Goal: Task Accomplishment & Management: Manage account settings

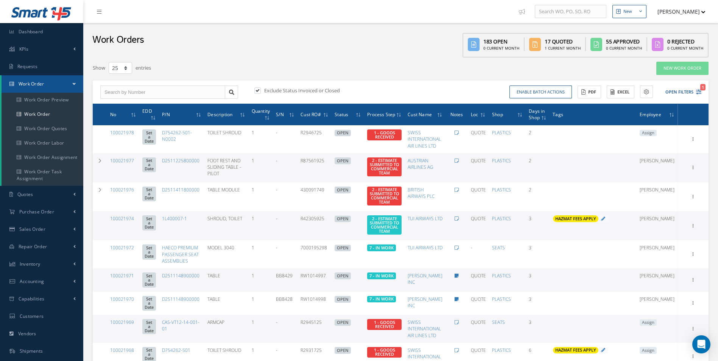
select select "25"
click at [44, 110] on link "Work Order" at bounding box center [43, 114] width 82 height 14
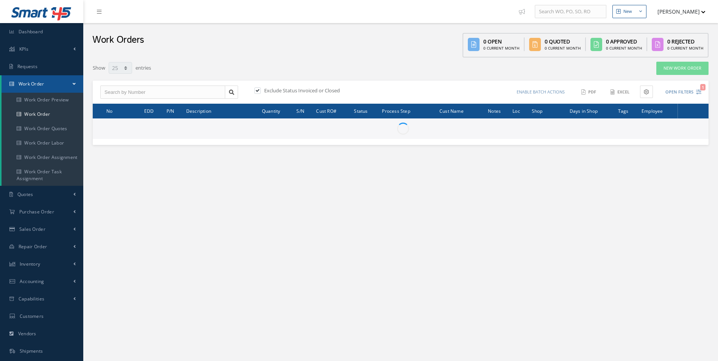
select select "25"
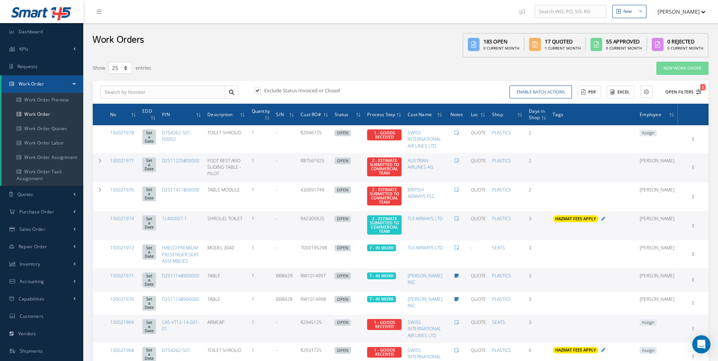
click at [699, 92] on icon "1" at bounding box center [698, 91] width 5 height 5
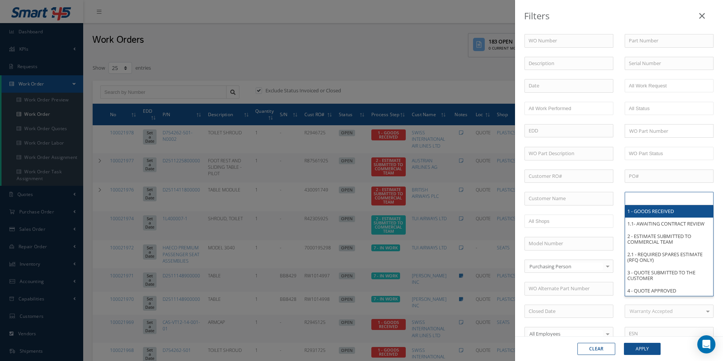
click at [659, 205] on ul at bounding box center [669, 198] width 89 height 13
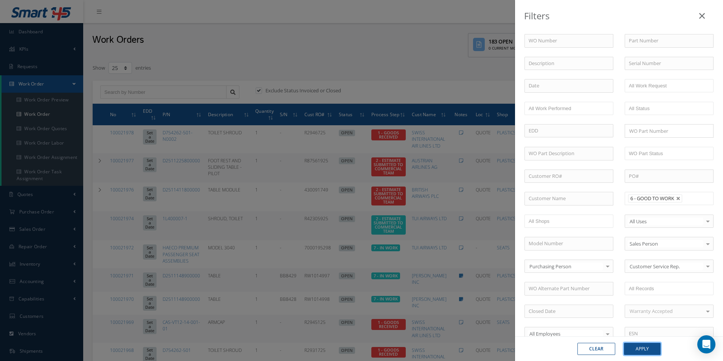
click at [646, 353] on button "Apply" at bounding box center [642, 349] width 37 height 12
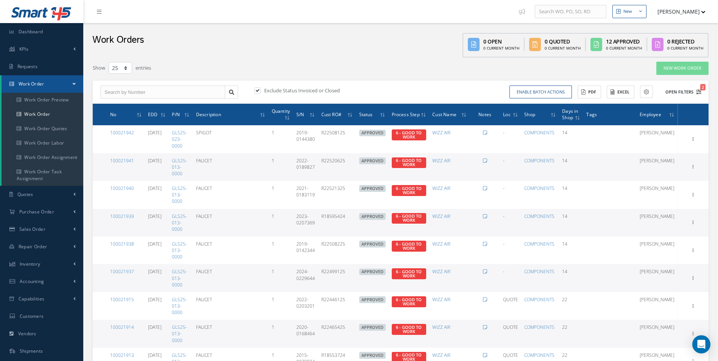
click at [699, 93] on icon "2" at bounding box center [698, 91] width 5 height 5
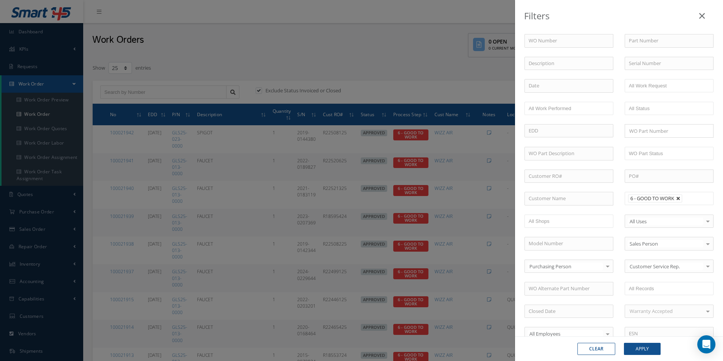
click at [677, 199] on link at bounding box center [679, 198] width 5 height 5
type input "All Proccess Step"
click at [585, 198] on input "text" at bounding box center [569, 199] width 89 height 14
click at [563, 209] on span "SPECIALIST AVIATION LTD" at bounding box center [558, 211] width 59 height 7
type input "SPECIALIST AVIATION LTD"
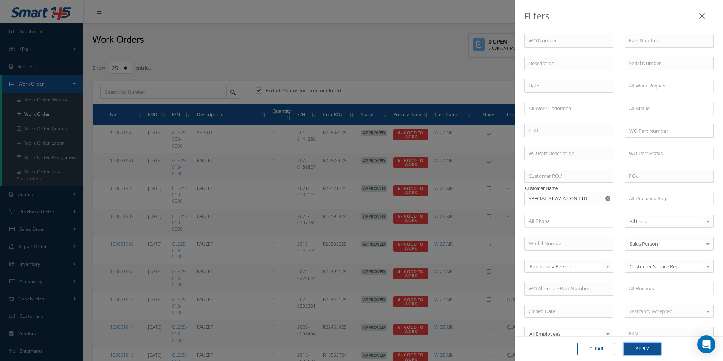
click at [648, 351] on button "Apply" at bounding box center [642, 349] width 37 height 12
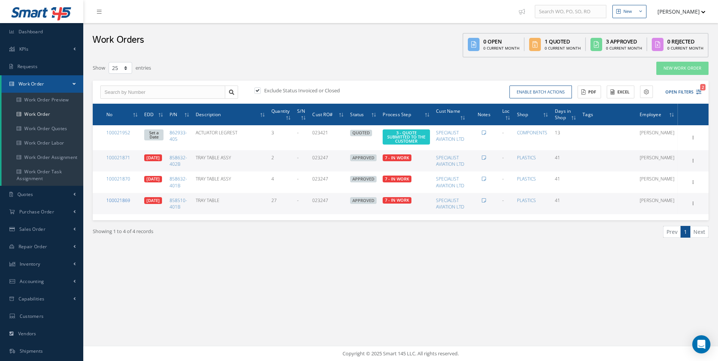
click at [119, 198] on link "100021869" at bounding box center [118, 200] width 24 height 6
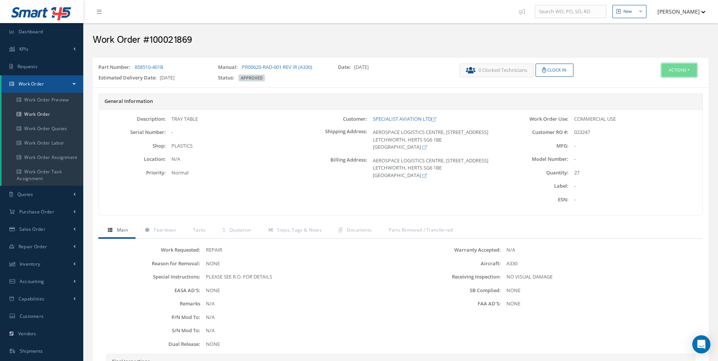
click at [680, 69] on button "Actions" at bounding box center [678, 70] width 35 height 13
click at [651, 86] on link "Edit" at bounding box center [667, 84] width 61 height 10
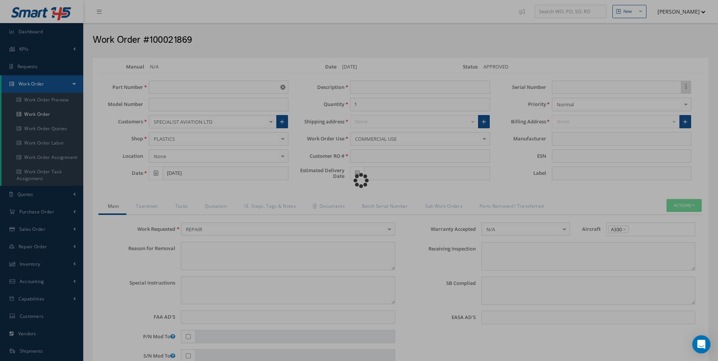
type input "858510-401B"
type input "08/22/2025"
type input "TRAY TABLE"
type input "27"
type input "023247"
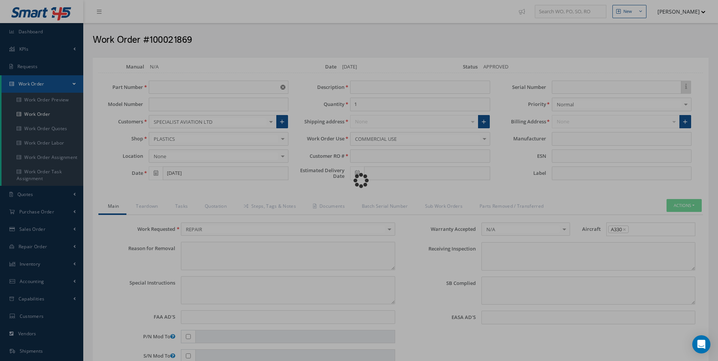
type input "[DATE]"
type textarea "NONE"
type textarea "PLEASE SEE R.O. FOR DETAILS"
type input "NONE"
type textarea "NO VISUAL DAMAGE"
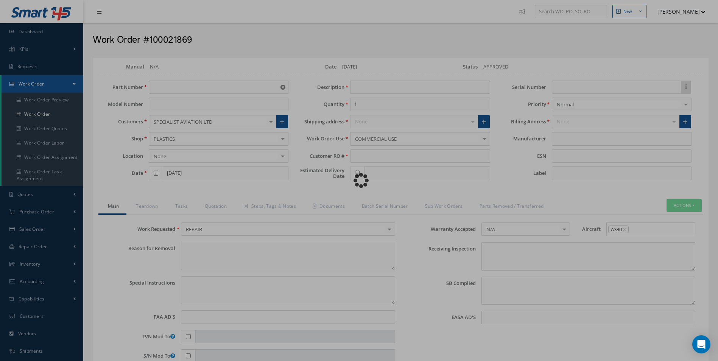
type textarea "NONE"
type input "NONE"
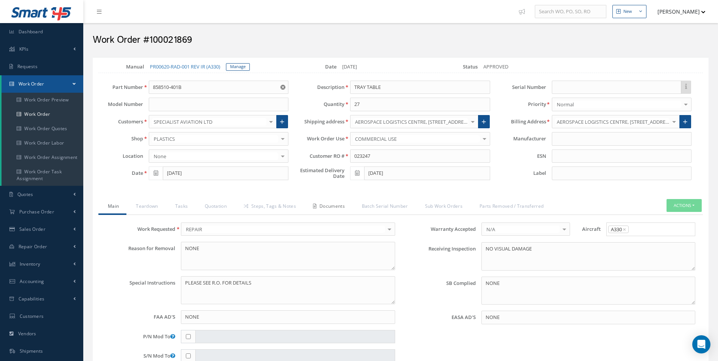
click at [343, 206] on link "Documents" at bounding box center [327, 207] width 49 height 16
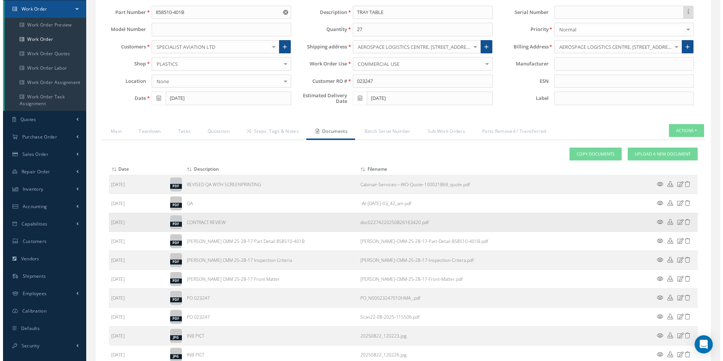
scroll to position [76, 0]
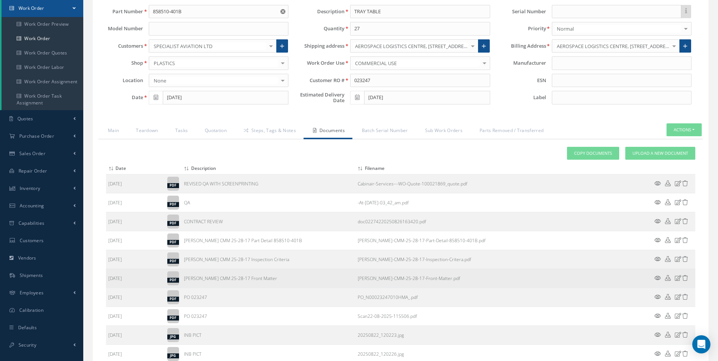
click at [649, 276] on td "Weber-CMM-25-28-17-Front-Matter.pdf" at bounding box center [502, 278] width 295 height 19
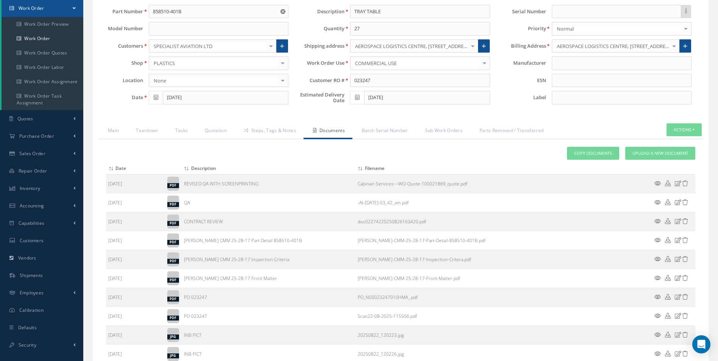
click at [658, 278] on icon at bounding box center [657, 278] width 6 height 6
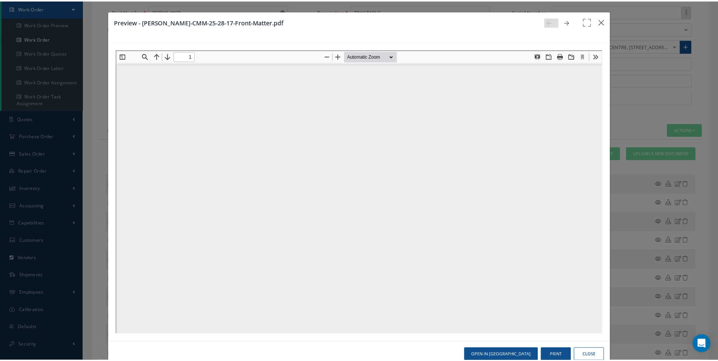
scroll to position [0, 0]
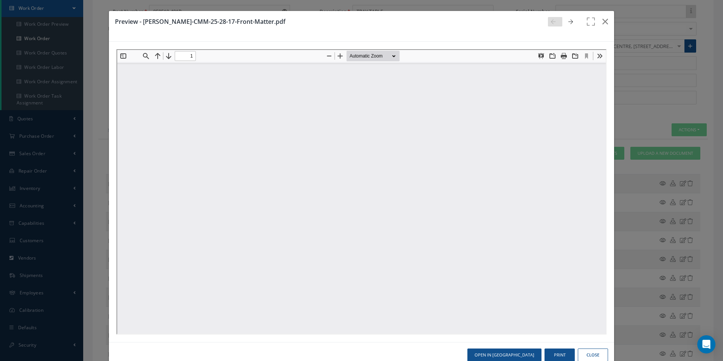
type input "0"
click at [604, 23] on icon "button" at bounding box center [606, 21] width 6 height 9
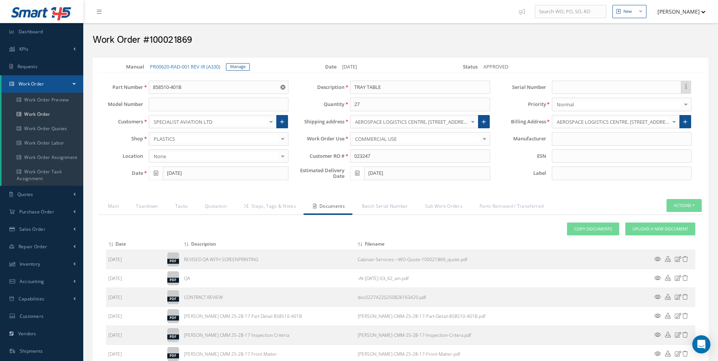
click at [183, 37] on h2 "Work Order #100021869" at bounding box center [401, 39] width 616 height 11
copy h2 "100021869"
click at [173, 37] on h2 "Work Order #100021869" at bounding box center [401, 39] width 616 height 11
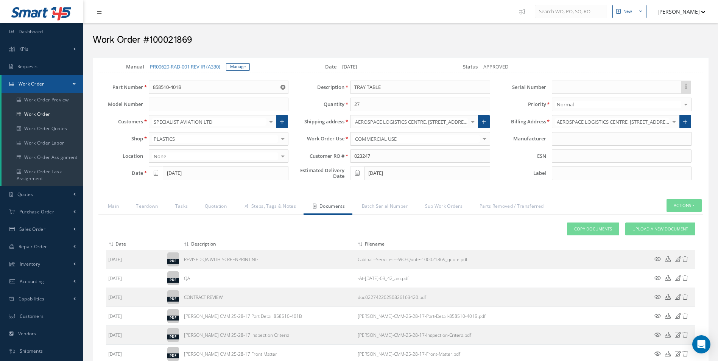
click at [266, 47] on div "Work Order #100021869" at bounding box center [400, 38] width 627 height 23
drag, startPoint x: 380, startPoint y: 157, endPoint x: 324, endPoint y: 157, distance: 55.6
click at [324, 157] on div "Customer RO # 023247" at bounding box center [394, 156] width 201 height 14
drag, startPoint x: 187, startPoint y: 84, endPoint x: 50, endPoint y: 93, distance: 137.6
click at [50, 93] on div "Smart 145 Dashboard KPIs Work Order Accounting Requests Work Order Work Order P…" at bounding box center [359, 253] width 718 height 506
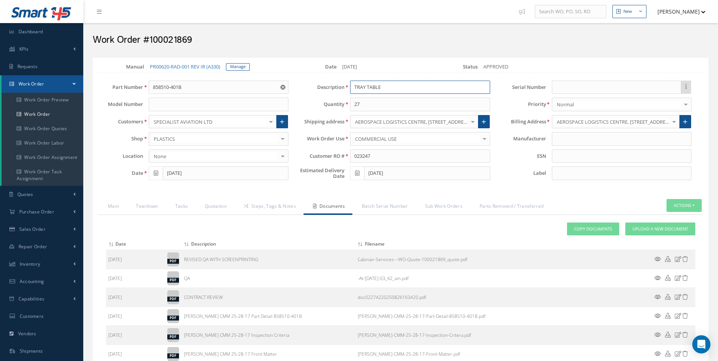
drag, startPoint x: 380, startPoint y: 84, endPoint x: 230, endPoint y: 89, distance: 149.2
click at [240, 89] on div "Part Number 858510-401B 858510-401B Model Number Customers SPECIALIST AVIATION …" at bounding box center [395, 132] width 616 height 103
click at [265, 207] on link "Steps, Tags & Notes" at bounding box center [268, 207] width 69 height 16
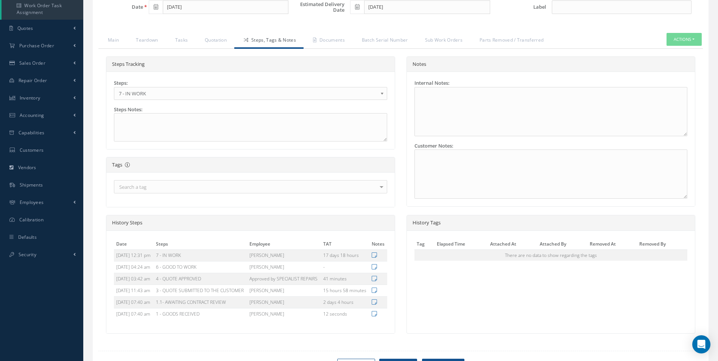
scroll to position [244, 0]
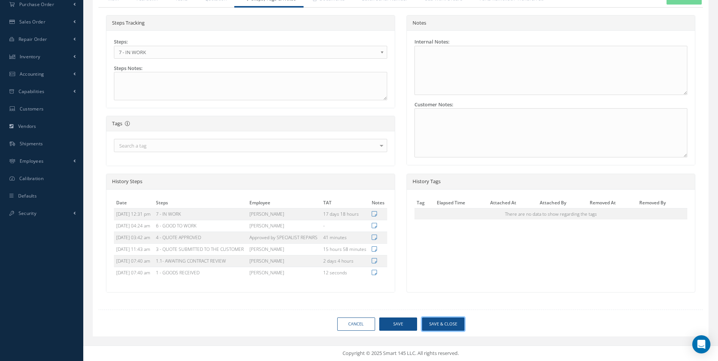
click at [454, 324] on button "Save & Close" at bounding box center [443, 323] width 42 height 13
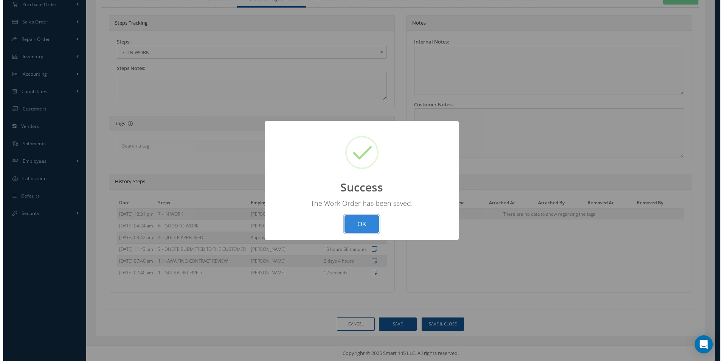
scroll to position [226, 0]
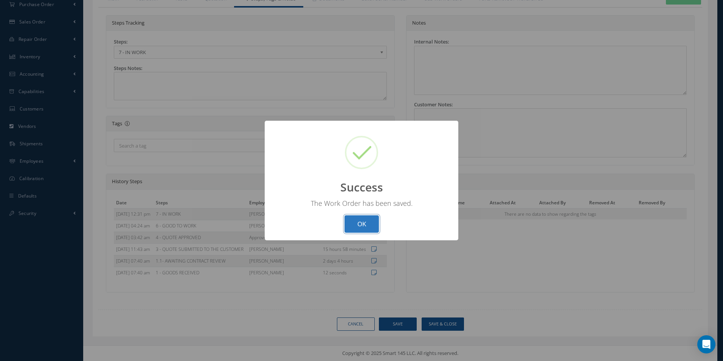
click at [355, 222] on button "OK" at bounding box center [362, 224] width 34 height 18
select select "25"
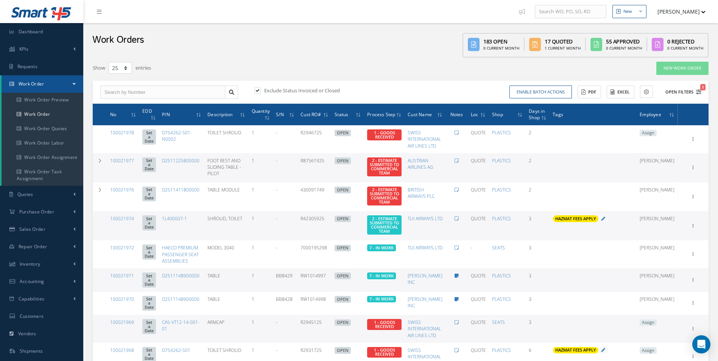
click at [698, 89] on icon "1" at bounding box center [698, 91] width 5 height 5
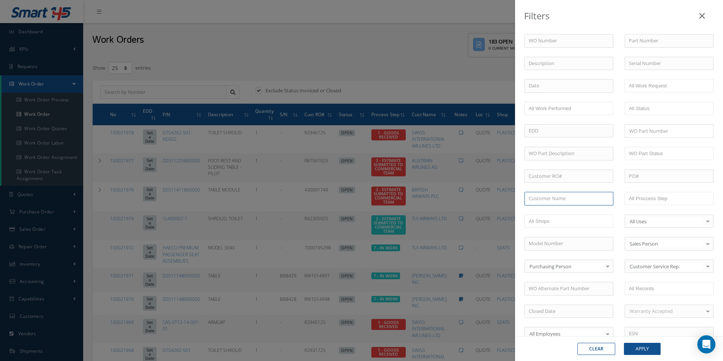
click at [563, 198] on input "text" at bounding box center [569, 199] width 89 height 14
click at [560, 211] on span "SPECIALIST AVIATION LTD" at bounding box center [558, 211] width 59 height 7
type input "SPECIALIST AVIATION LTD"
click at [641, 350] on button "Apply" at bounding box center [642, 349] width 37 height 12
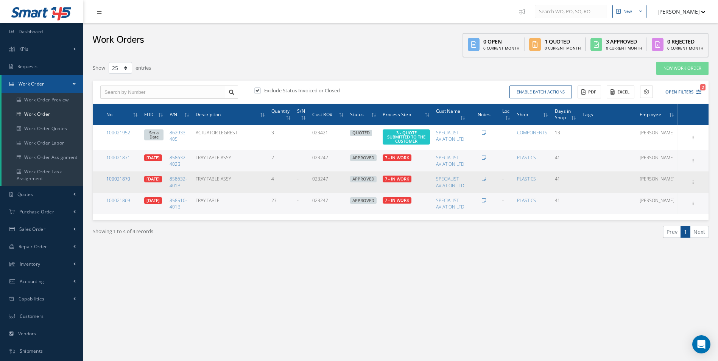
click at [128, 179] on link "100021870" at bounding box center [118, 179] width 24 height 6
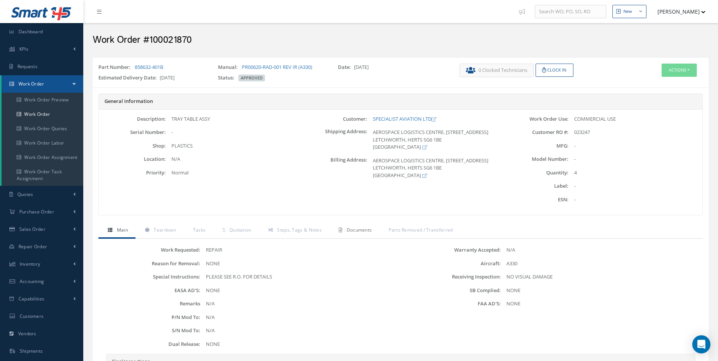
click at [354, 226] on link "Documents" at bounding box center [354, 231] width 50 height 16
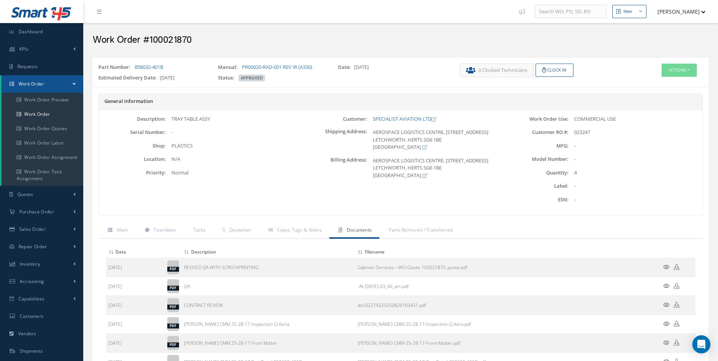
click at [578, 129] on span "023247" at bounding box center [582, 132] width 16 height 7
copy span "023247"
click at [182, 73] on div "Part Number: 858632-401B" at bounding box center [153, 69] width 120 height 11
drag, startPoint x: 164, startPoint y: 65, endPoint x: 136, endPoint y: 65, distance: 28.0
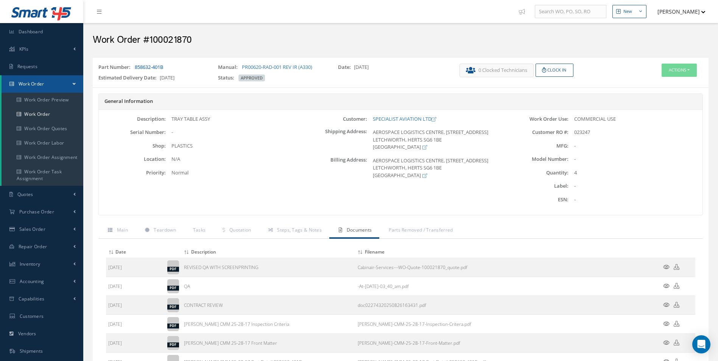
click at [136, 65] on div "Part Number: 858632-401B" at bounding box center [153, 69] width 120 height 11
copy link "858632-401B"
click at [237, 132] on div "-" at bounding box center [233, 133] width 134 height 8
drag, startPoint x: 176, startPoint y: 116, endPoint x: 167, endPoint y: 117, distance: 8.4
click at [167, 117] on div "TRAY TABLE ASSY" at bounding box center [233, 119] width 134 height 8
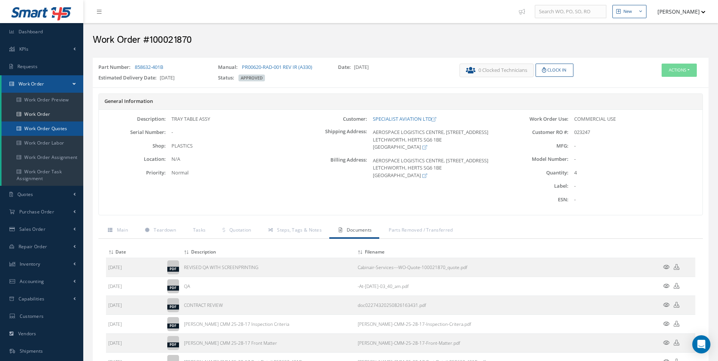
copy div "TRAY TABLE ASSY"
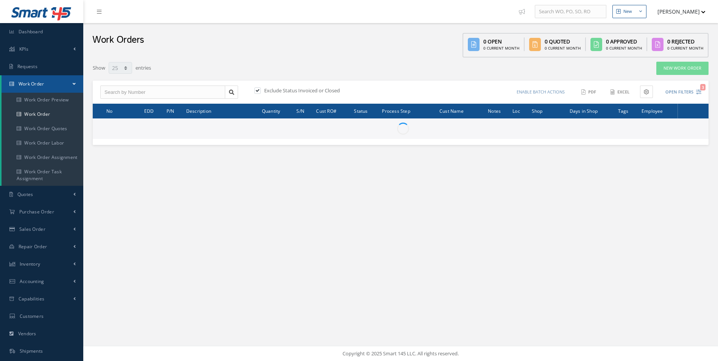
select select "25"
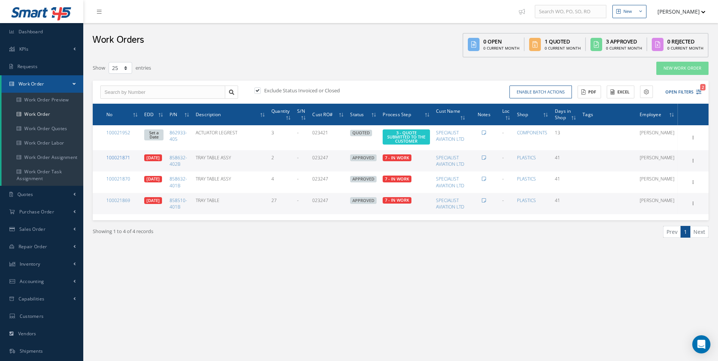
click at [123, 159] on link "100021871" at bounding box center [118, 157] width 24 height 6
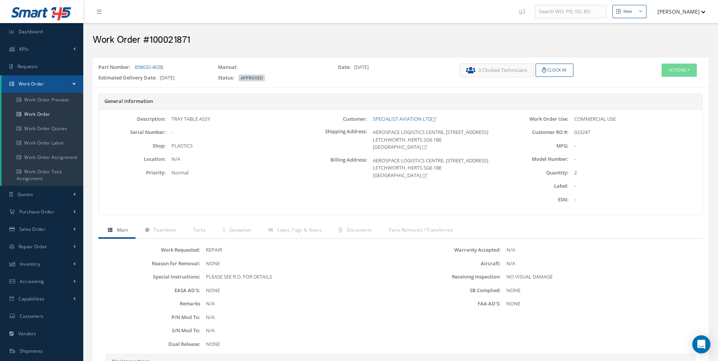
click at [168, 71] on div "Part Number: 858632-402B" at bounding box center [153, 69] width 120 height 11
drag, startPoint x: 166, startPoint y: 66, endPoint x: 134, endPoint y: 66, distance: 31.8
click at [134, 66] on div "Part Number: 858632-402B" at bounding box center [153, 69] width 120 height 11
drag, startPoint x: 134, startPoint y: 66, endPoint x: 138, endPoint y: 66, distance: 4.2
click at [134, 66] on div "Part Number: 858632-402B" at bounding box center [153, 69] width 120 height 11
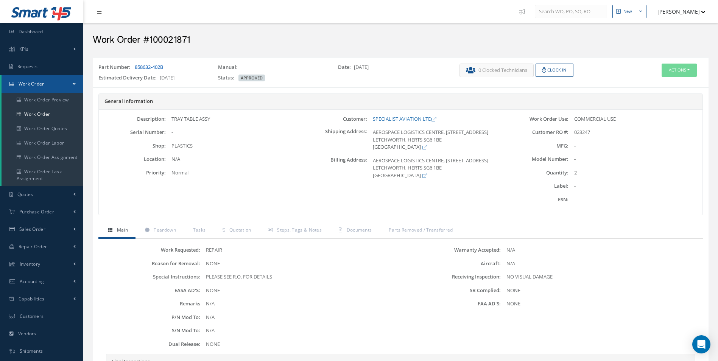
drag, startPoint x: 165, startPoint y: 68, endPoint x: 135, endPoint y: 69, distance: 30.7
click at [135, 69] on div "Part Number: 858632-402B" at bounding box center [153, 69] width 120 height 11
copy link "858632-402B"
click at [279, 228] on span "Steps, Tags & Notes" at bounding box center [299, 230] width 45 height 6
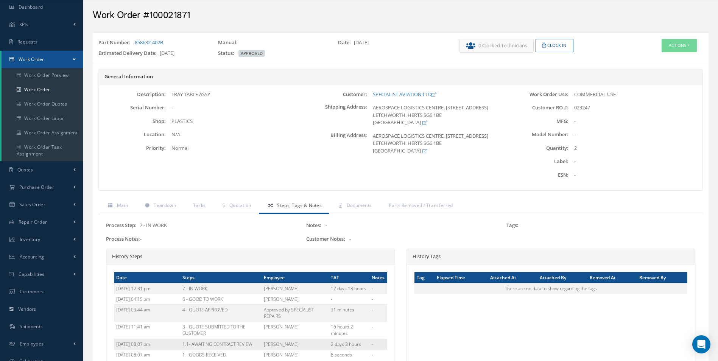
scroll to position [38, 0]
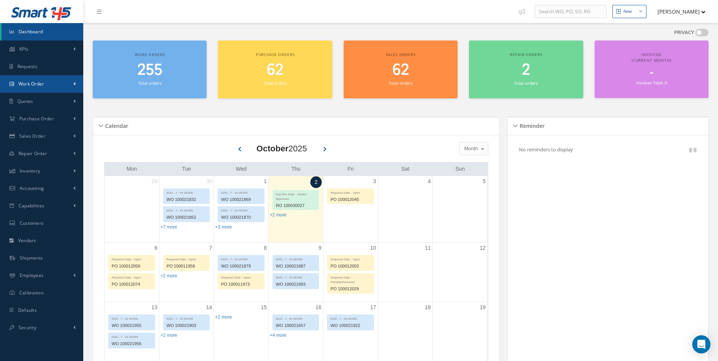
click at [65, 79] on link "Work Order" at bounding box center [41, 83] width 83 height 17
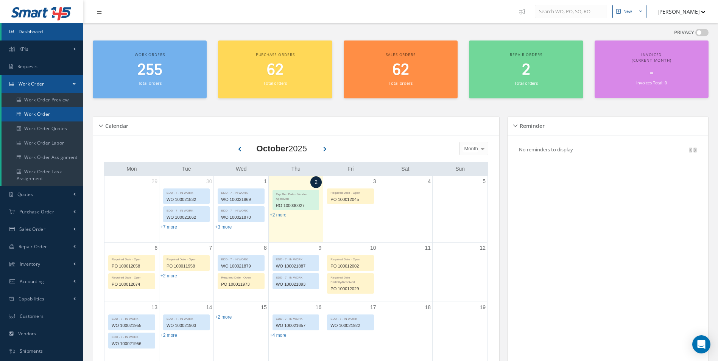
click at [57, 113] on link "Work Order" at bounding box center [43, 114] width 82 height 14
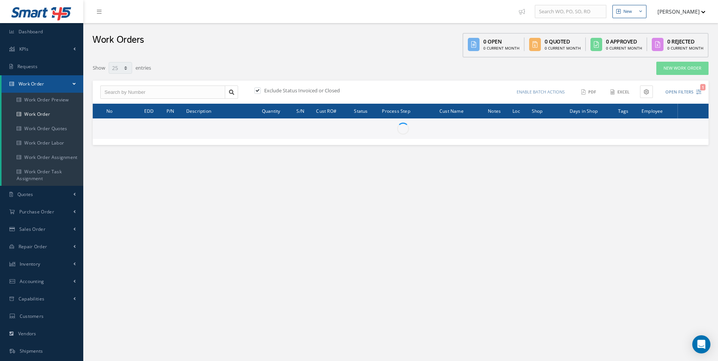
select select "25"
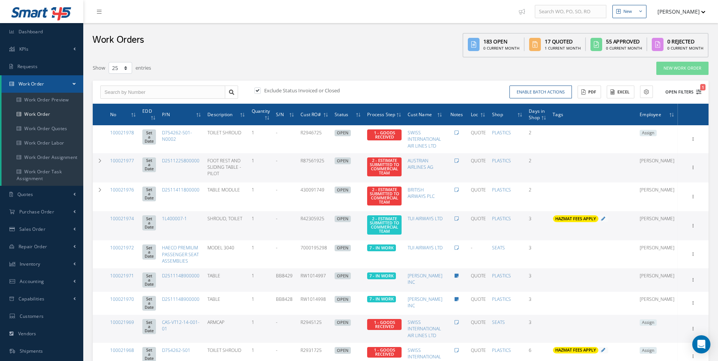
click at [698, 93] on icon "1" at bounding box center [698, 91] width 5 height 5
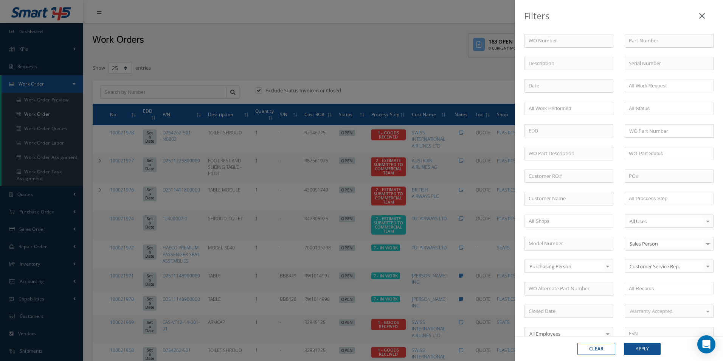
click at [657, 208] on div "WO Number Part Number Description Serial Number - BER CERTIFICATION FILE ONLY D…" at bounding box center [619, 258] width 201 height 448
click at [657, 203] on input "text" at bounding box center [653, 198] width 48 height 9
click at [643, 344] on button "Apply" at bounding box center [642, 349] width 37 height 12
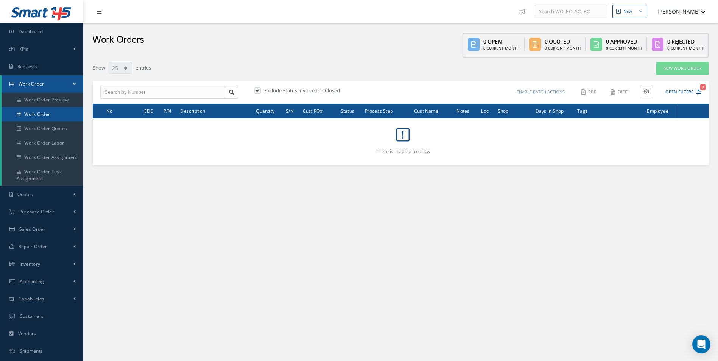
click at [52, 118] on link "Work Order" at bounding box center [43, 114] width 82 height 14
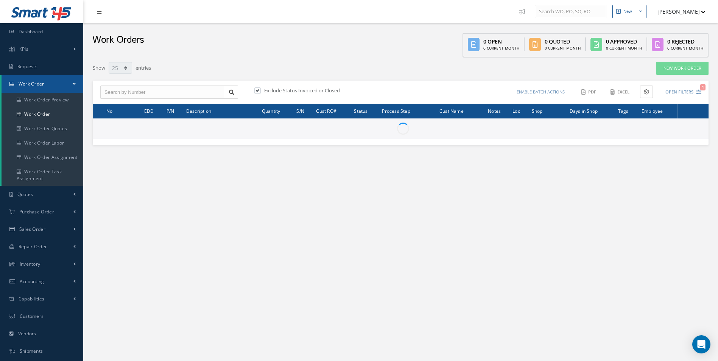
select select "25"
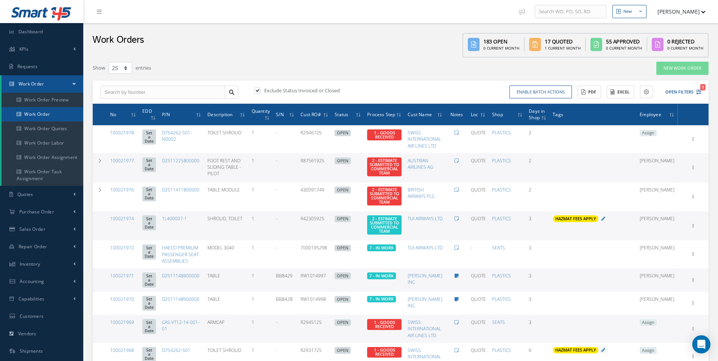
click at [51, 120] on link "Work Order" at bounding box center [43, 114] width 82 height 14
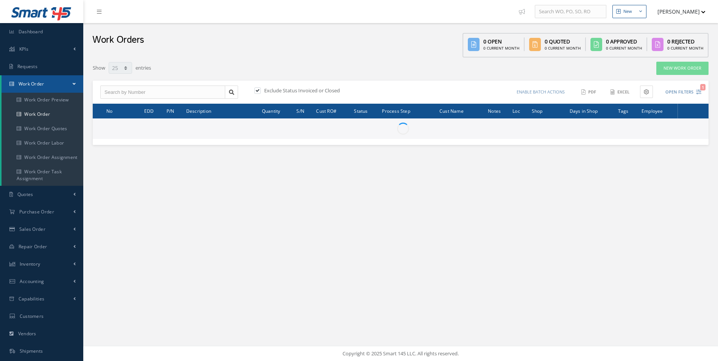
select select "25"
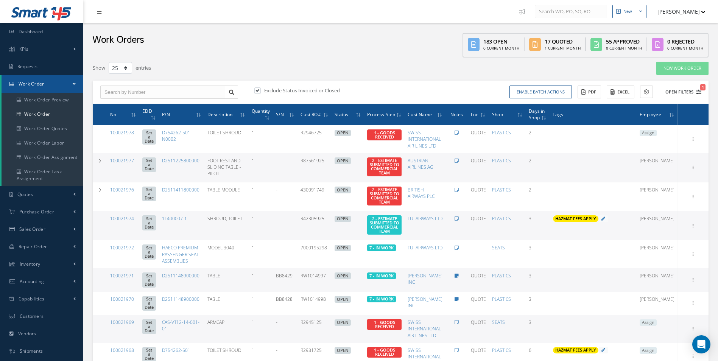
click at [699, 91] on icon "1" at bounding box center [698, 91] width 5 height 5
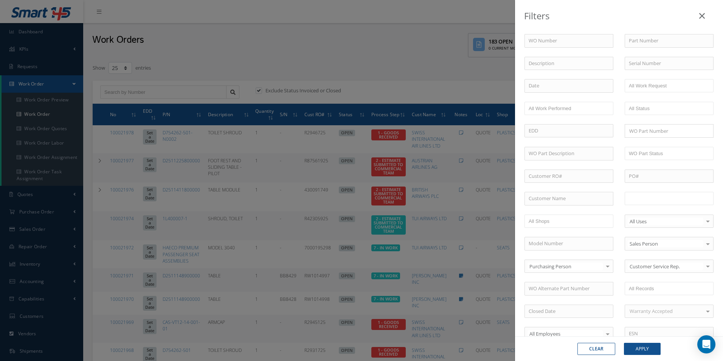
click at [657, 199] on input "text" at bounding box center [653, 198] width 48 height 9
click at [650, 351] on button "Apply" at bounding box center [642, 349] width 37 height 12
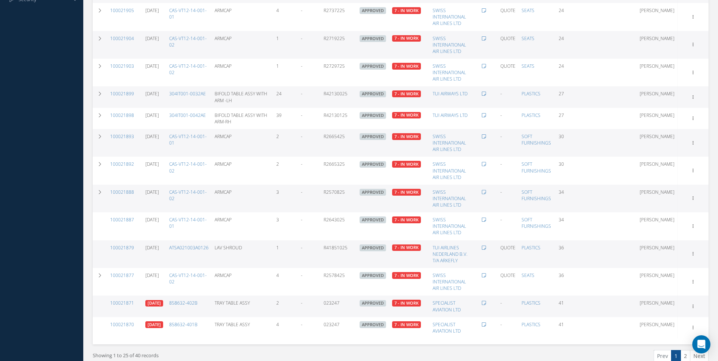
scroll to position [465, 0]
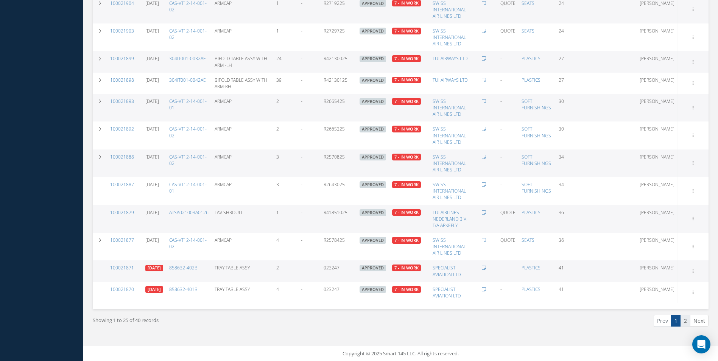
click at [687, 322] on link "2" at bounding box center [685, 321] width 10 height 12
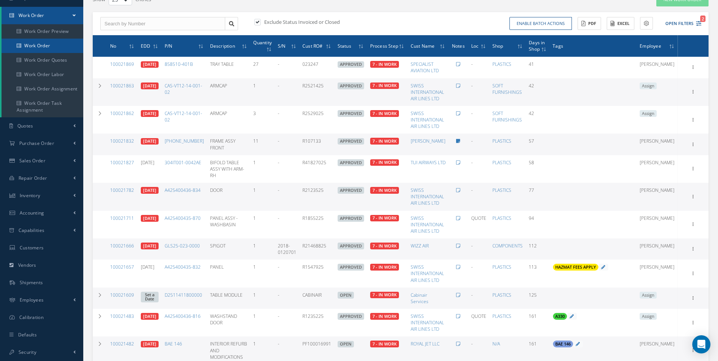
click at [40, 45] on link "Work Order" at bounding box center [43, 46] width 82 height 14
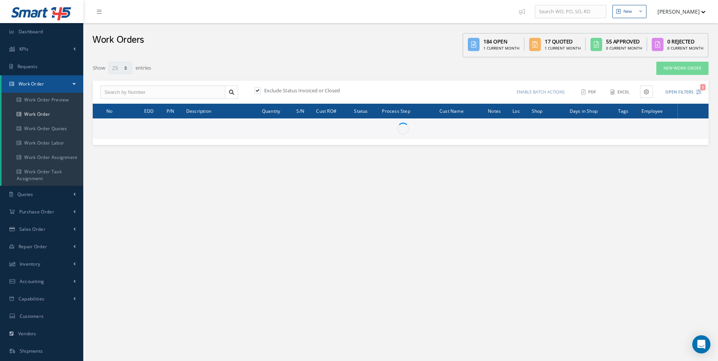
select select "25"
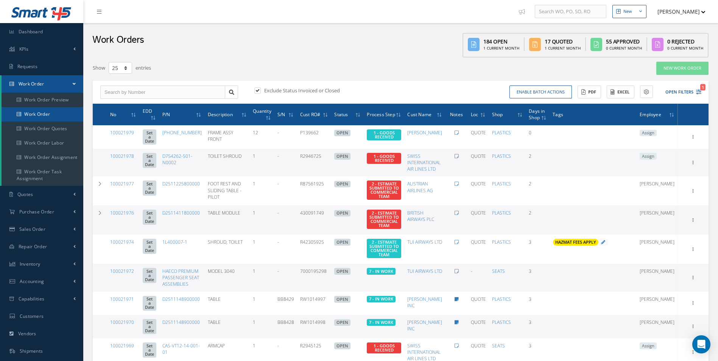
click at [37, 117] on link "Work Order" at bounding box center [43, 114] width 82 height 14
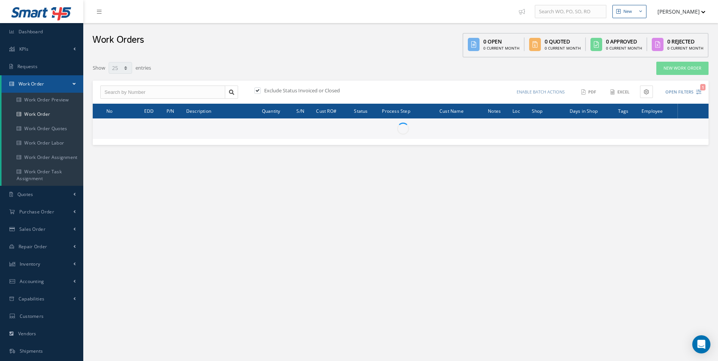
select select "25"
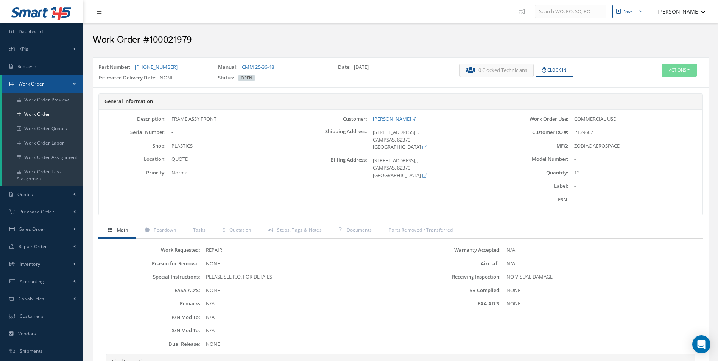
drag, startPoint x: 178, startPoint y: 70, endPoint x: 134, endPoint y: 65, distance: 43.8
click at [134, 65] on div "Part Number: [PHONE_NUMBER]" at bounding box center [153, 69] width 120 height 11
copy link "[PHONE_NUMBER]"
click at [156, 227] on span "Teardown" at bounding box center [165, 230] width 22 height 6
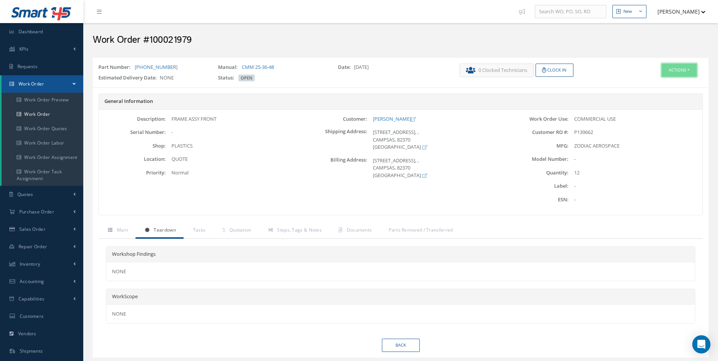
click at [675, 70] on button "Actions" at bounding box center [678, 70] width 35 height 13
click at [658, 83] on link "Edit" at bounding box center [667, 84] width 61 height 10
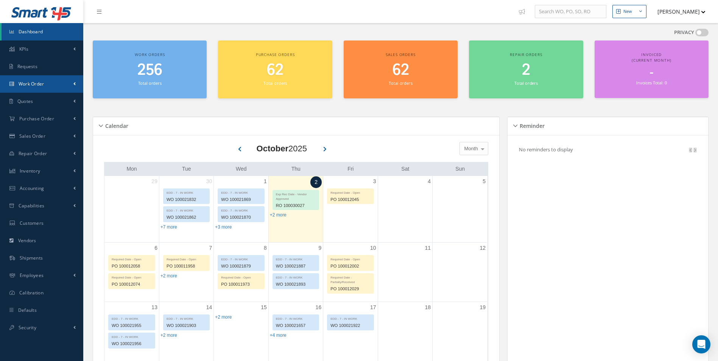
click at [54, 85] on link "Work Order" at bounding box center [41, 83] width 83 height 17
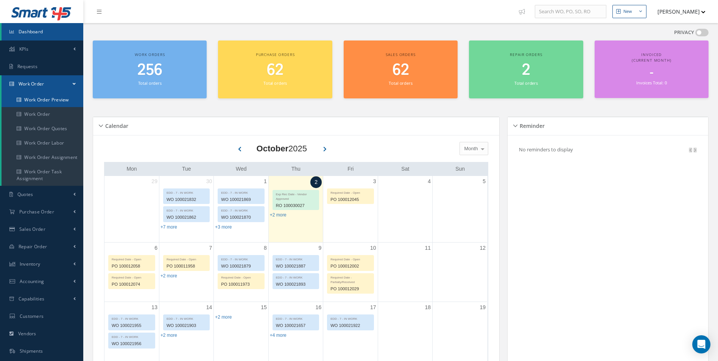
click at [51, 107] on link "Work Order Preview" at bounding box center [43, 100] width 82 height 14
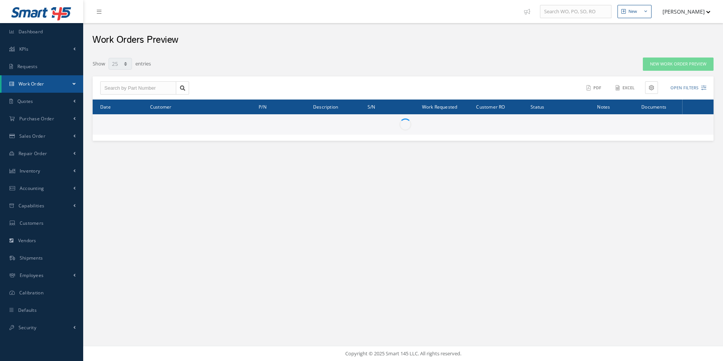
select select "25"
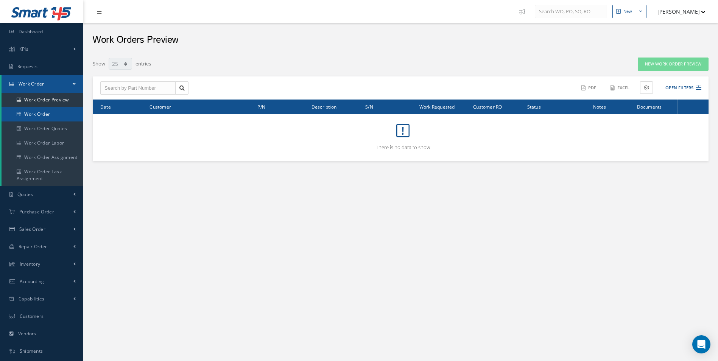
click at [41, 116] on link "Work Order" at bounding box center [43, 114] width 82 height 14
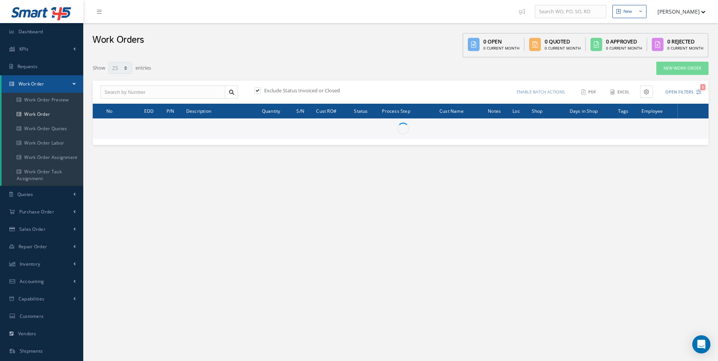
select select "25"
type input "All Work Request"
type input "All Work Performed"
type input "All Status"
type input "WO Part Status"
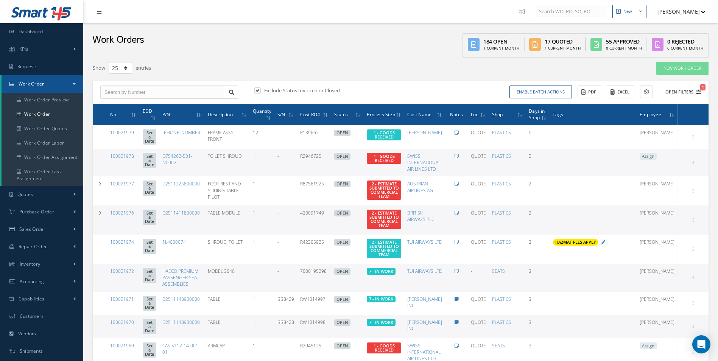
click at [698, 89] on button "Open Filters 1" at bounding box center [679, 92] width 43 height 12
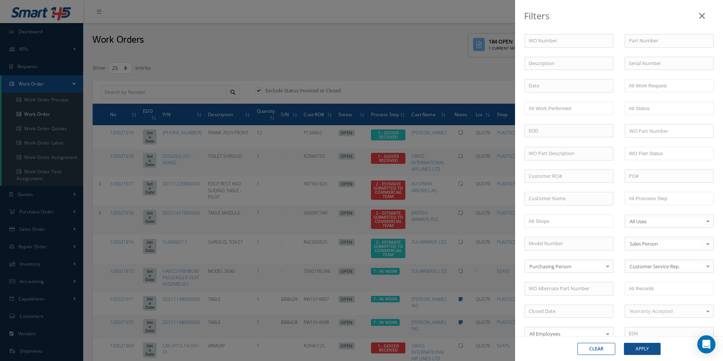
click at [679, 32] on div "WO Number Part Number Description Serial Number - BER CERTIFICATION FILE ONLY D…" at bounding box center [619, 181] width 208 height 325
click at [659, 39] on input "text" at bounding box center [669, 41] width 89 height 14
paste input "[PHONE_NUMBER]"
type input "[PHONE_NUMBER]"
click at [639, 345] on button "Apply" at bounding box center [642, 349] width 37 height 12
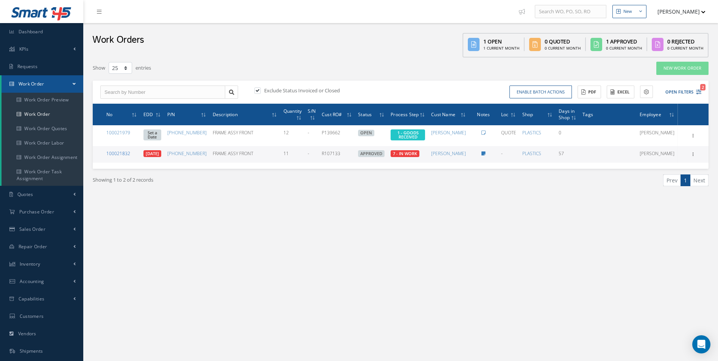
click at [126, 153] on link "100021832" at bounding box center [118, 153] width 24 height 6
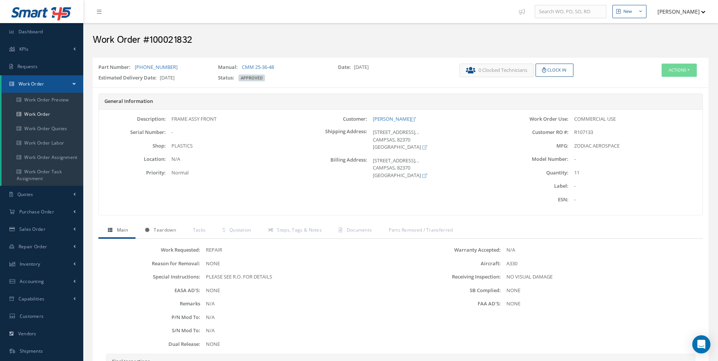
click at [162, 230] on span "Teardown" at bounding box center [165, 230] width 22 height 6
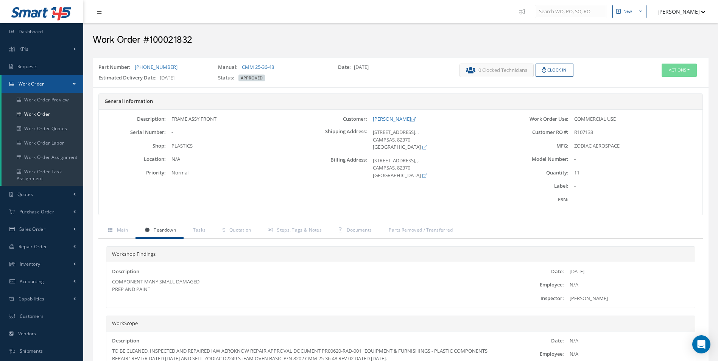
drag, startPoint x: 147, startPoint y: 292, endPoint x: 110, endPoint y: 281, distance: 38.2
click at [110, 281] on div "Description COMPONENT MANY SMALL DAMAGED PREP AND PAINT" at bounding box center [302, 284] width 392 height 33
copy div "COMPONENT MANY SMALL DAMAGED PREP AND PAINT"
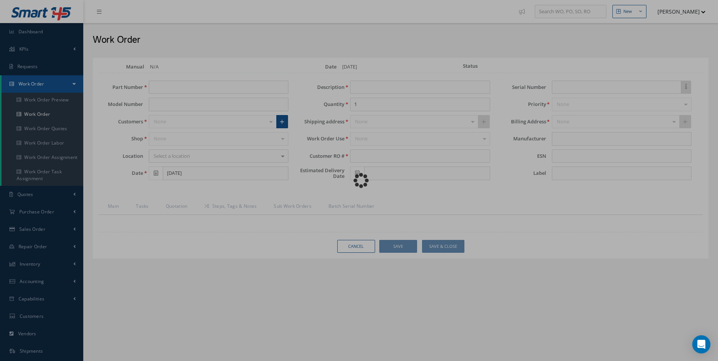
type input "[PHONE_NUMBER]"
type input "FRAME ASSY FRONT"
type input "12"
type input "P139662"
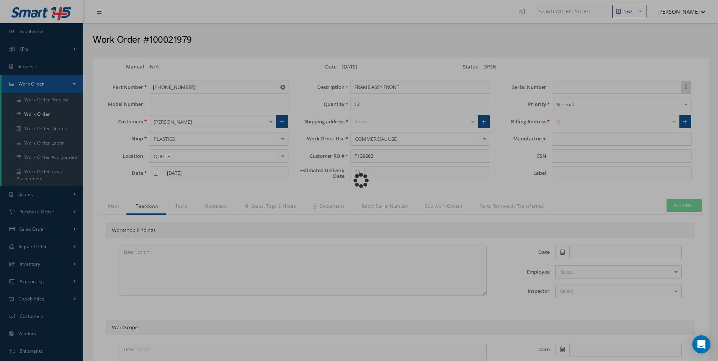
type input "ZODIAC AEROSPACE"
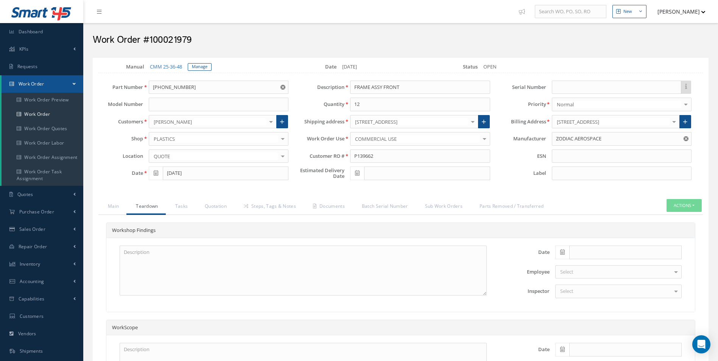
click at [97, 263] on div "Main Teardown Tasks Quotation Steps, Tags & Notes Documents Batch Serial Number…" at bounding box center [401, 312] width 616 height 226
click at [215, 255] on textarea at bounding box center [303, 271] width 367 height 50
paste textarea "COMPONENT MANY SMALL DAMAGED PREP AND PAINT"
type textarea "COMPONENT MANY SMALL DAMAGED PREP AND PAINT"
click at [561, 256] on span at bounding box center [562, 253] width 14 height 14
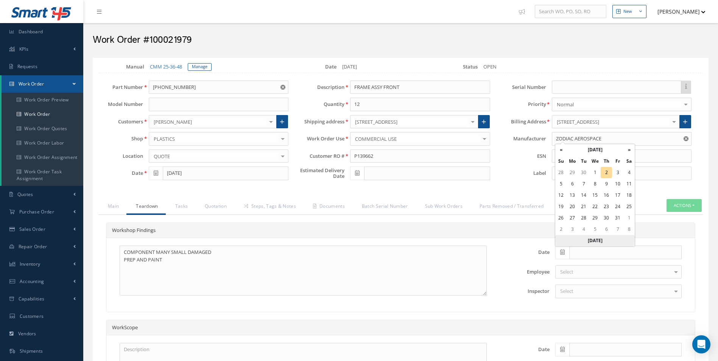
click at [605, 242] on th "[DATE]" at bounding box center [594, 240] width 79 height 11
type input "[DATE]"
click at [574, 292] on div "Select" at bounding box center [618, 292] width 126 height 14
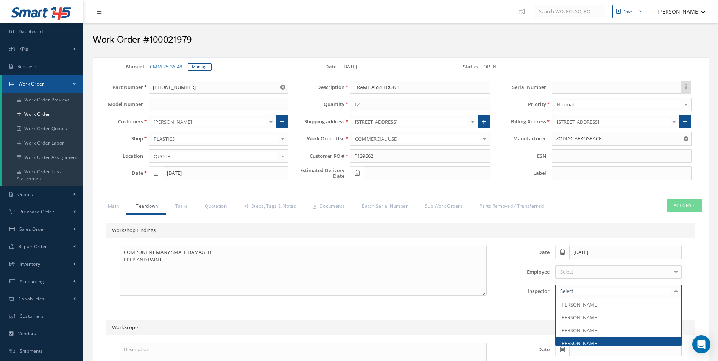
click at [582, 345] on span "[PERSON_NAME]" at bounding box center [579, 343] width 38 height 7
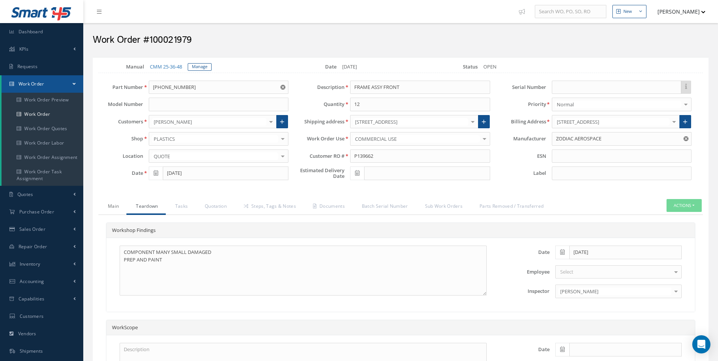
click at [111, 206] on link "Main" at bounding box center [112, 207] width 28 height 16
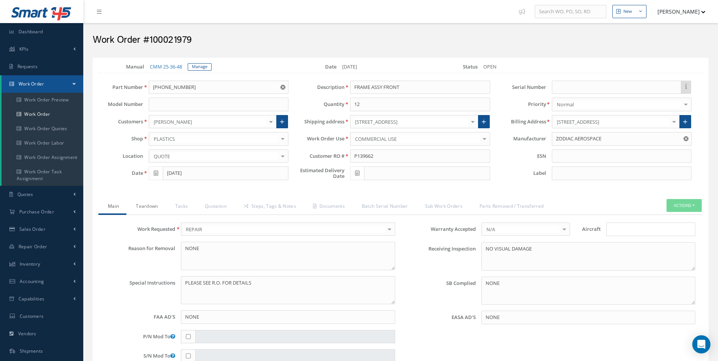
click at [154, 205] on link "Teardown" at bounding box center [145, 207] width 39 height 16
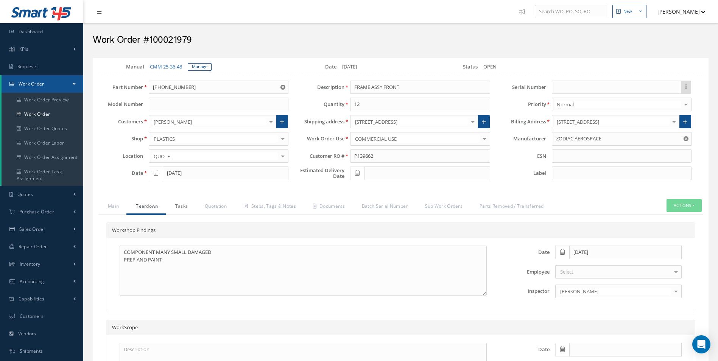
click at [168, 206] on link "Tasks" at bounding box center [181, 207] width 30 height 16
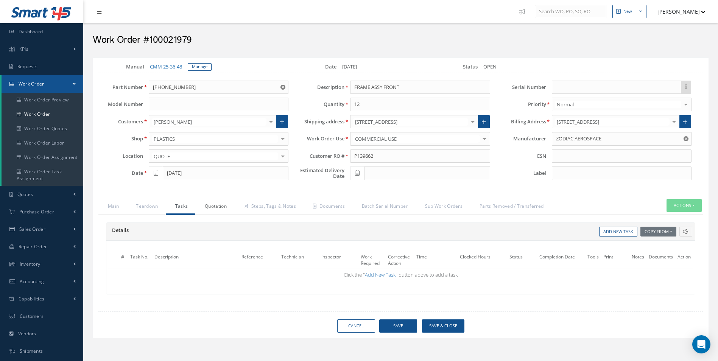
click at [228, 208] on link "Quotation" at bounding box center [214, 207] width 39 height 16
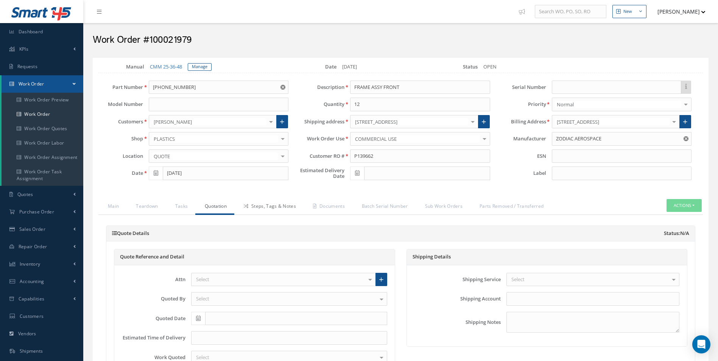
click at [270, 207] on link "Steps, Tags & Notes" at bounding box center [268, 207] width 69 height 16
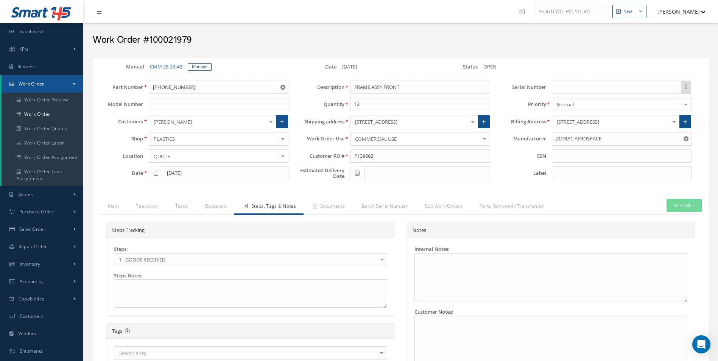
click at [146, 266] on div "Steps: 1 - GOODS RECEIVED 1.1- AWAITING CONTRACT REVIEW 2 - ESTIMATE SUBMITTED …" at bounding box center [250, 277] width 285 height 62
click at [155, 260] on span "1 - GOODS RECEIVED" at bounding box center [248, 259] width 258 height 9
click at [327, 206] on link "Documents" at bounding box center [327, 207] width 49 height 16
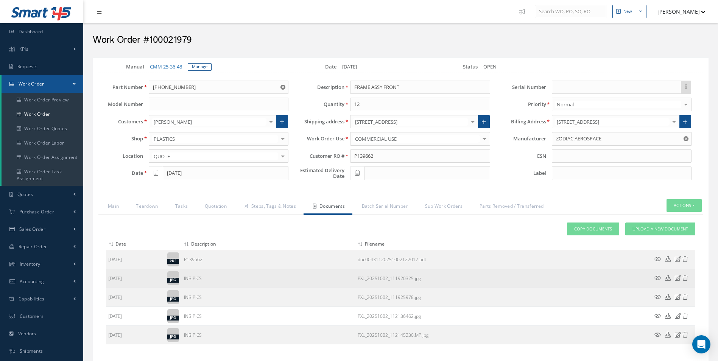
click at [659, 278] on icon at bounding box center [657, 278] width 6 height 6
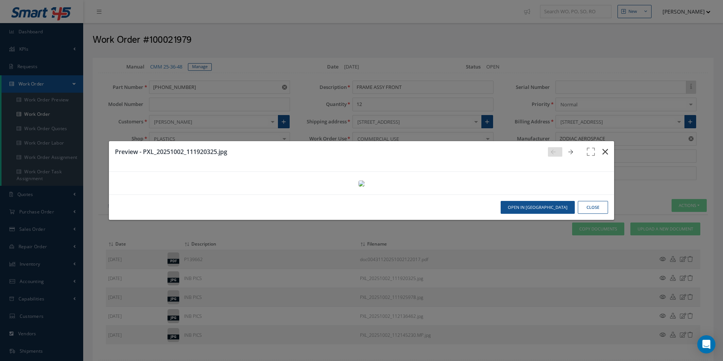
click at [603, 147] on icon "button" at bounding box center [606, 151] width 6 height 9
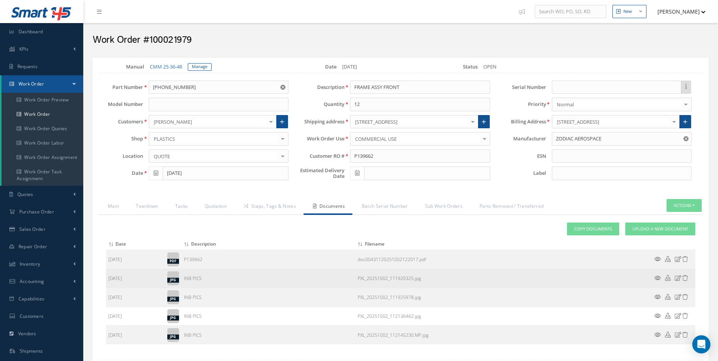
click at [679, 281] on icon at bounding box center [678, 278] width 6 height 6
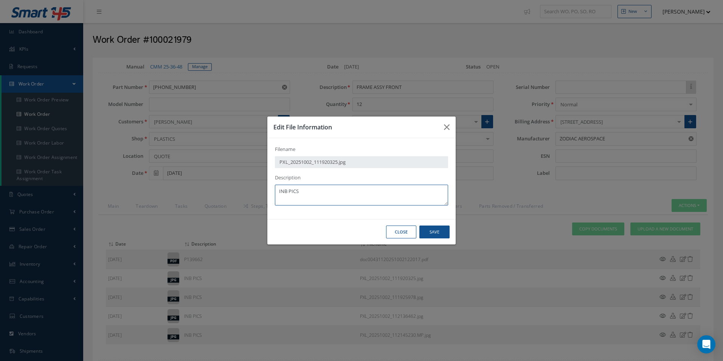
drag, startPoint x: 322, startPoint y: 194, endPoint x: 182, endPoint y: 192, distance: 140.0
click at [183, 192] on div "Edit File Information Filename PXL_20251002_111920325.jpg Description INB PICS …" at bounding box center [361, 180] width 723 height 361
type textarea "QUOTE PICS"
click at [445, 230] on button "Save" at bounding box center [435, 232] width 30 height 13
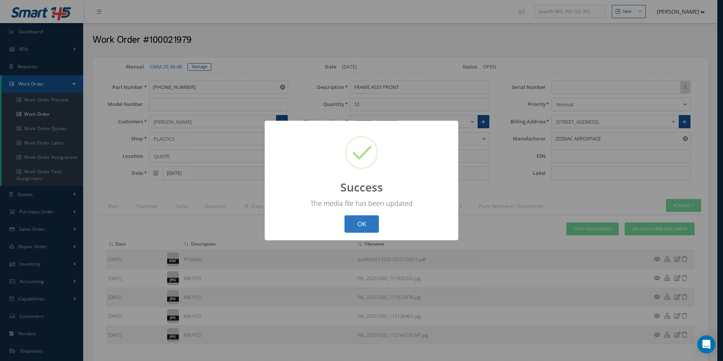
click at [363, 218] on button "OK" at bounding box center [362, 224] width 34 height 18
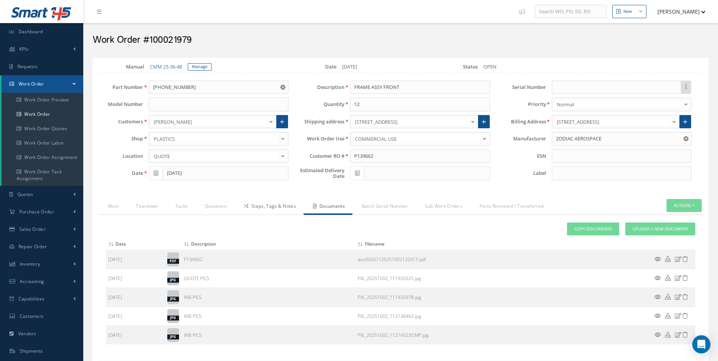
drag, startPoint x: 261, startPoint y: 201, endPoint x: 257, endPoint y: 207, distance: 6.6
click at [261, 201] on link "Steps, Tags & Notes" at bounding box center [268, 207] width 69 height 16
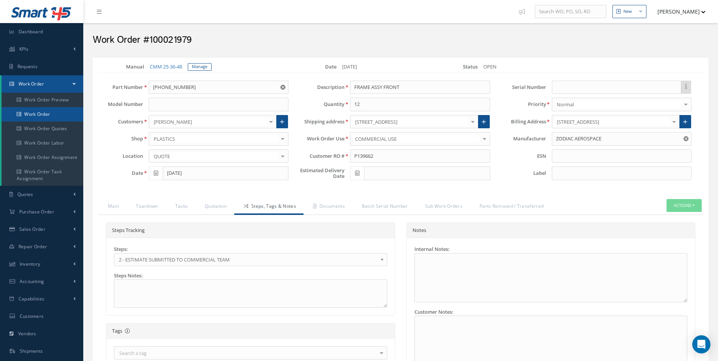
click at [53, 116] on link "Work Order" at bounding box center [43, 114] width 82 height 14
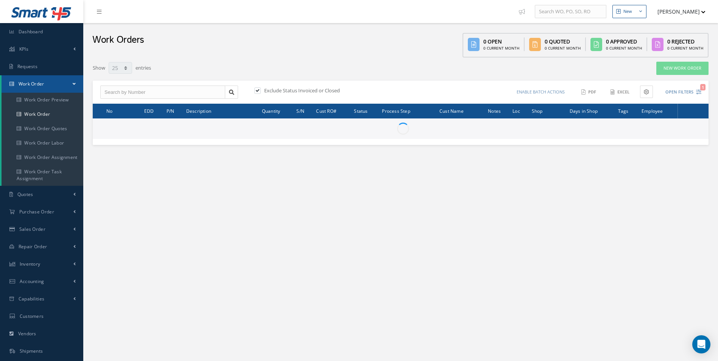
select select "25"
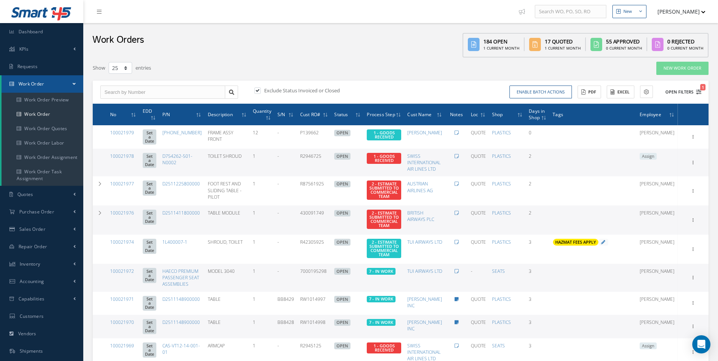
click at [701, 95] on button "Open Filters 1" at bounding box center [679, 92] width 43 height 12
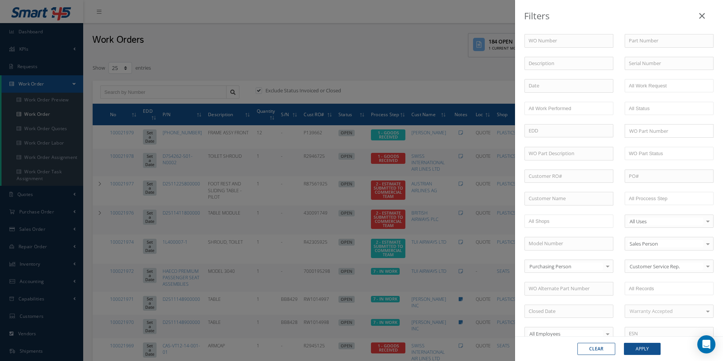
click at [678, 191] on div "WO Number Part Number Description Serial Number - BER CERTIFICATION FILE ONLY D…" at bounding box center [619, 258] width 201 height 448
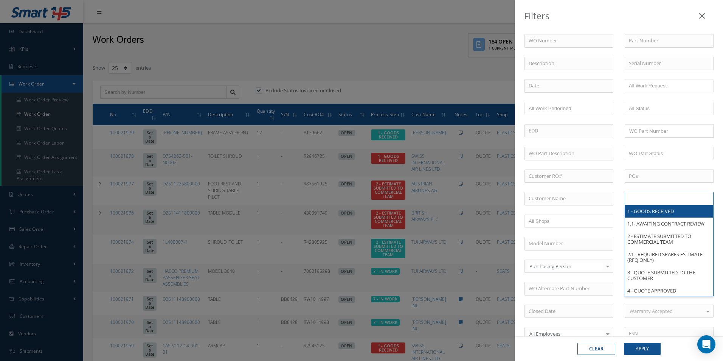
click at [679, 200] on ul at bounding box center [669, 198] width 89 height 13
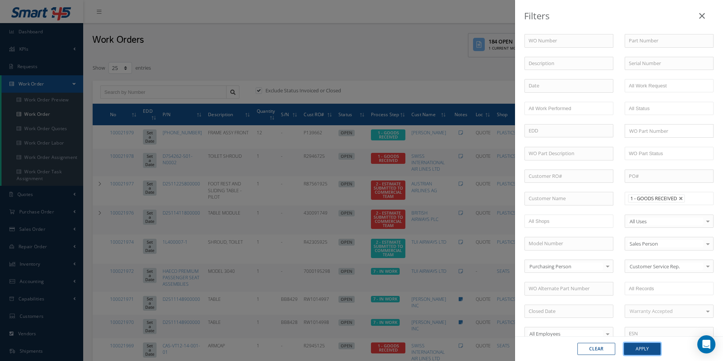
drag, startPoint x: 651, startPoint y: 351, endPoint x: 659, endPoint y: 347, distance: 9.0
click at [650, 357] on div "Clear Apply" at bounding box center [619, 348] width 208 height 25
click at [652, 350] on button "Apply" at bounding box center [642, 349] width 37 height 12
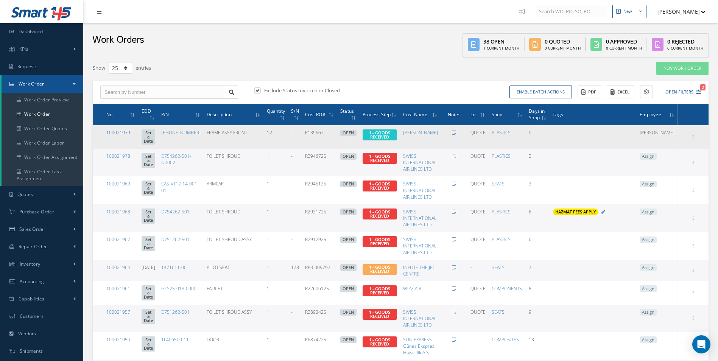
click at [117, 131] on link "100021979" at bounding box center [118, 132] width 24 height 6
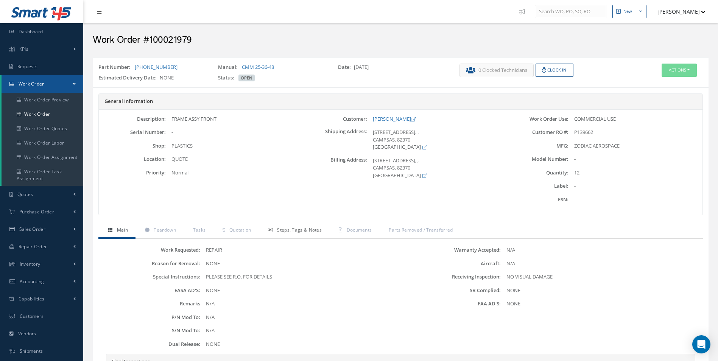
click at [303, 233] on span "Steps, Tags & Notes" at bounding box center [299, 230] width 45 height 6
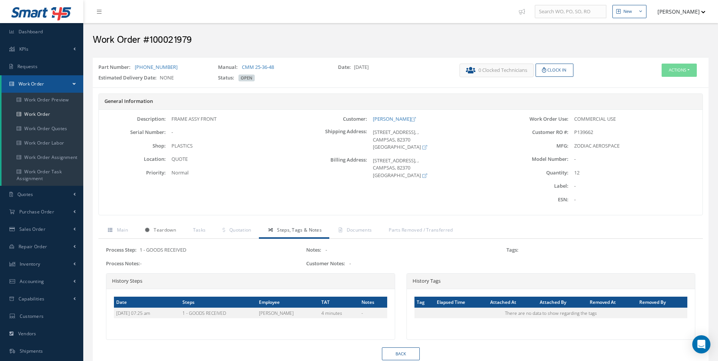
click at [159, 226] on link "Teardown" at bounding box center [159, 231] width 48 height 16
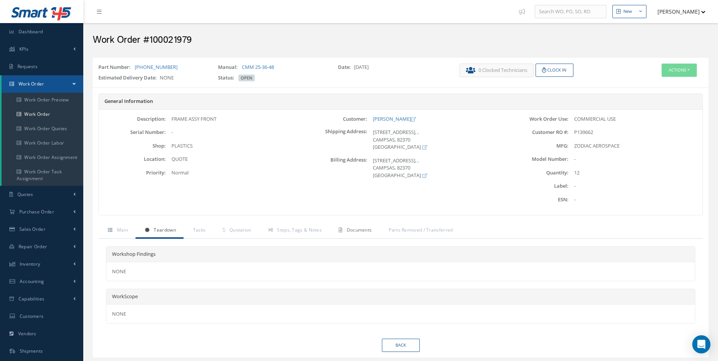
click at [360, 230] on span "Documents" at bounding box center [359, 230] width 25 height 6
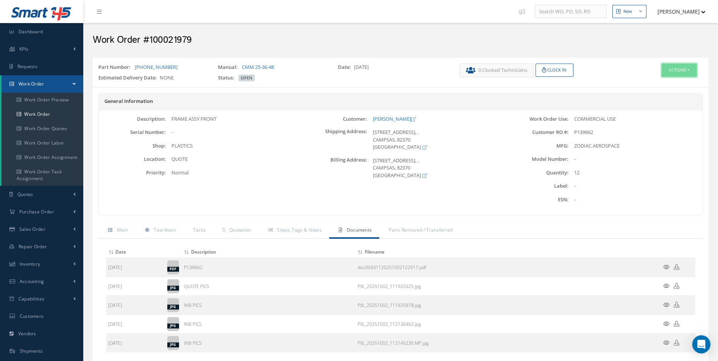
click at [684, 68] on button "Actions" at bounding box center [678, 70] width 35 height 13
click at [658, 83] on link "Edit" at bounding box center [667, 84] width 61 height 10
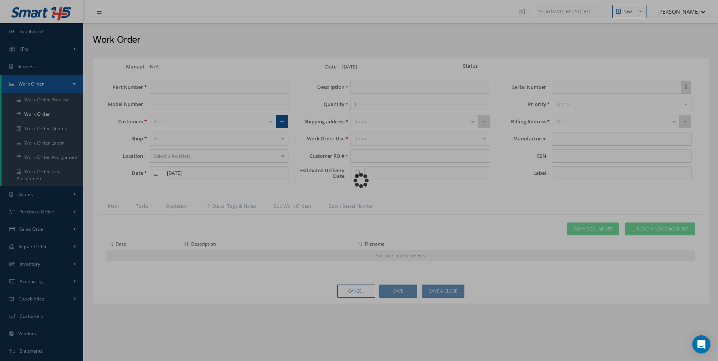
type input "[PHONE_NUMBER]"
type input "FRAME ASSY FRONT"
type input "12"
type input "P139662"
type input "ZODIAC AEROSPACE"
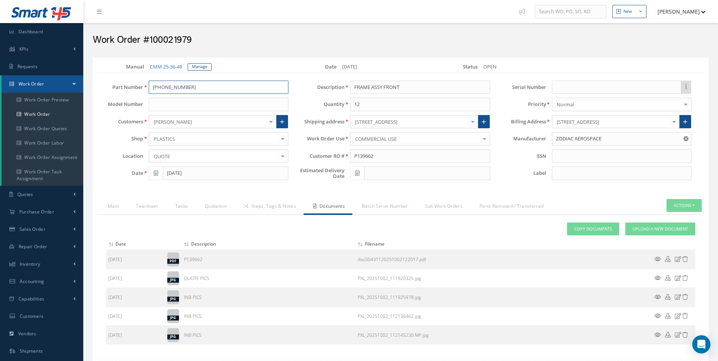
drag, startPoint x: 190, startPoint y: 86, endPoint x: 110, endPoint y: 91, distance: 80.0
click at [126, 89] on div "Part Number [PHONE_NUMBER]" at bounding box center [193, 88] width 201 height 14
click at [152, 202] on link "Teardown" at bounding box center [145, 207] width 39 height 16
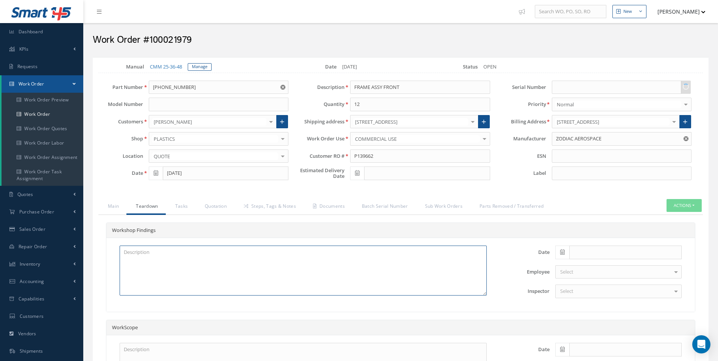
click at [153, 261] on textarea at bounding box center [303, 271] width 367 height 50
paste textarea "COMPONENT MANY SMALL DAMAGED PREP AND PAINT"
type textarea "COMPONENT MANY SMALL DAMAGED PREP AND PAINT"
click at [562, 254] on icon at bounding box center [562, 251] width 5 height 5
click at [594, 244] on th "[DATE]" at bounding box center [594, 240] width 79 height 11
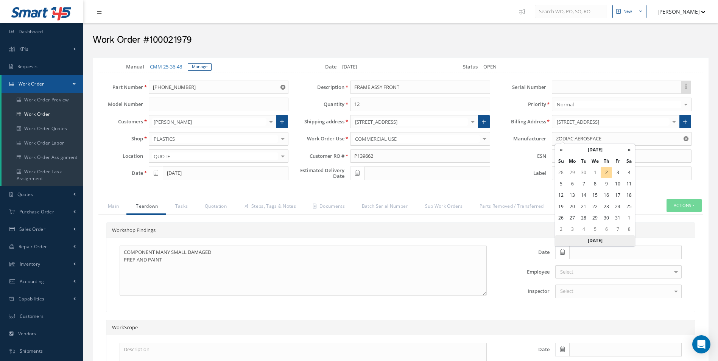
type input "[DATE]"
click at [602, 288] on div "Select" at bounding box center [618, 292] width 126 height 14
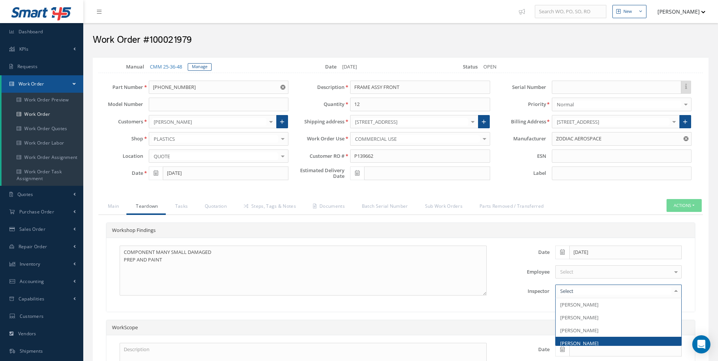
click at [601, 340] on span "[PERSON_NAME]" at bounding box center [618, 343] width 126 height 13
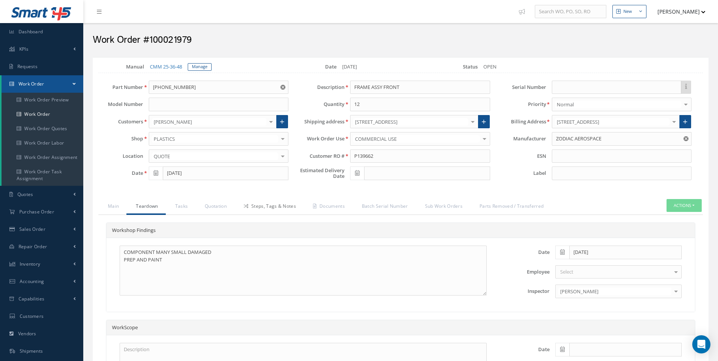
click at [286, 210] on link "Steps, Tags & Notes" at bounding box center [268, 207] width 69 height 16
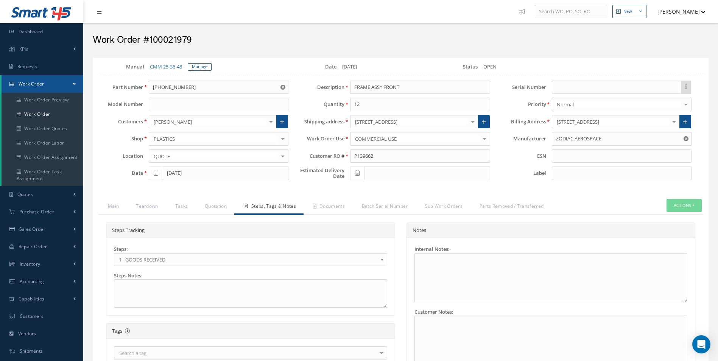
click at [159, 258] on span "1 - GOODS RECEIVED" at bounding box center [248, 259] width 258 height 9
click at [342, 205] on link "Documents" at bounding box center [327, 207] width 49 height 16
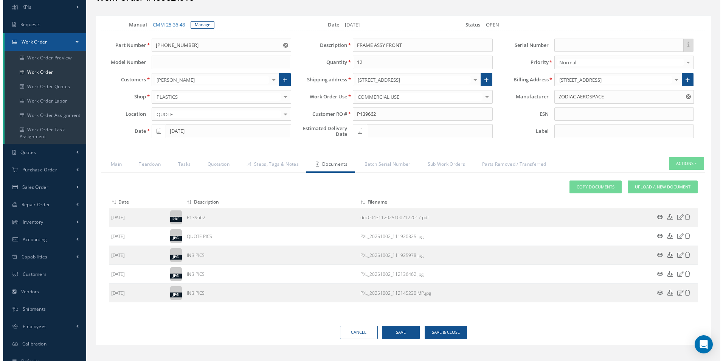
scroll to position [68, 0]
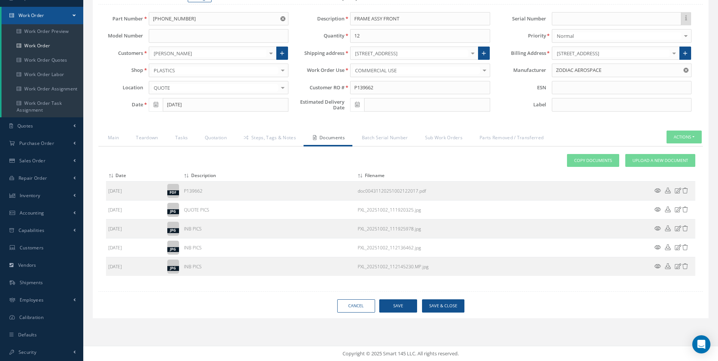
click at [462, 314] on div "Loading… Manual CMM 25-36-48 [GEOGRAPHIC_DATA] Date [DATE] Status OPEN Part Num…" at bounding box center [401, 154] width 616 height 330
click at [447, 308] on button "Save & Close" at bounding box center [443, 305] width 42 height 13
type input "ZODIAC AEROSPACE"
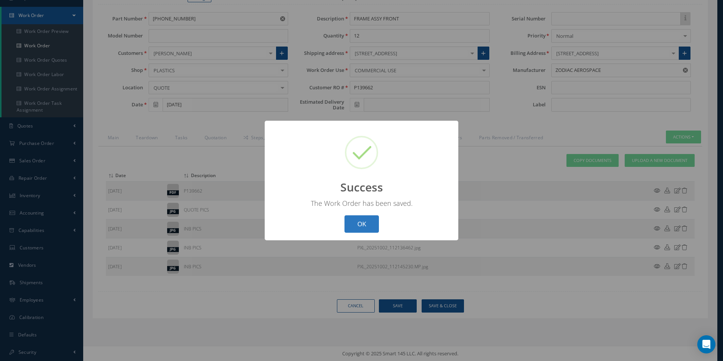
click at [371, 230] on button "OK" at bounding box center [362, 224] width 34 height 18
select select "25"
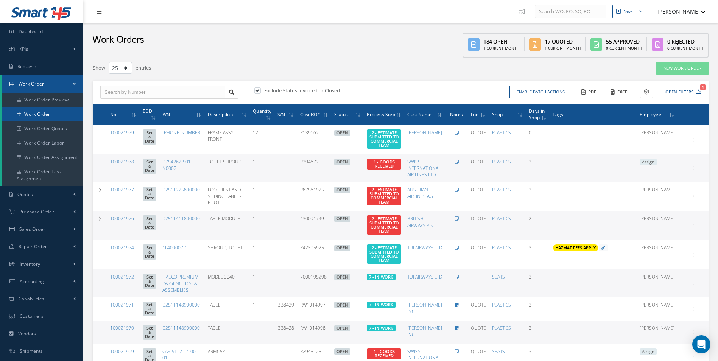
drag, startPoint x: 12, startPoint y: 117, endPoint x: 13, endPoint y: 127, distance: 10.2
click at [13, 117] on link "Work Order" at bounding box center [43, 114] width 82 height 14
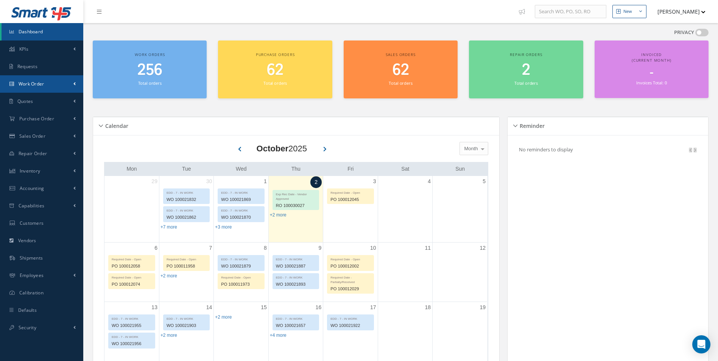
click at [43, 84] on span "Work Order" at bounding box center [32, 84] width 26 height 6
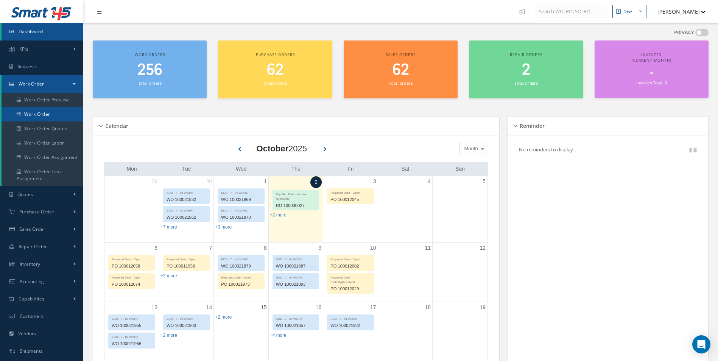
click at [38, 112] on link "Work Order" at bounding box center [43, 114] width 82 height 14
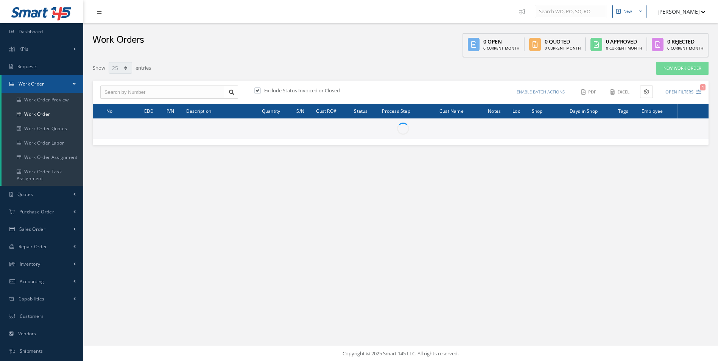
select select "25"
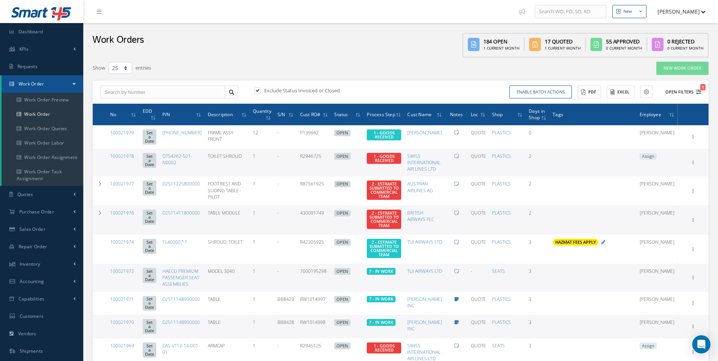
click at [700, 94] on icon "1" at bounding box center [698, 91] width 5 height 5
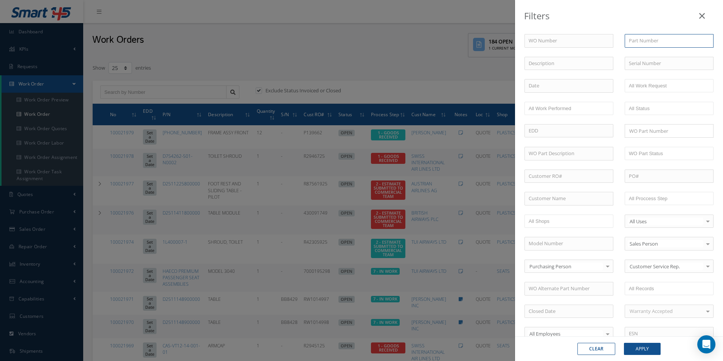
click at [656, 46] on input "text" at bounding box center [669, 41] width 89 height 14
paste input "[PHONE_NUMBER]"
type input "[PHONE_NUMBER]"
click at [639, 353] on button "Apply" at bounding box center [642, 349] width 37 height 12
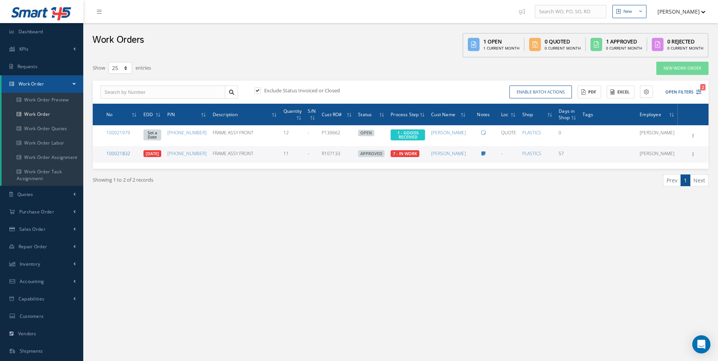
click at [121, 153] on link "100021832" at bounding box center [118, 153] width 24 height 6
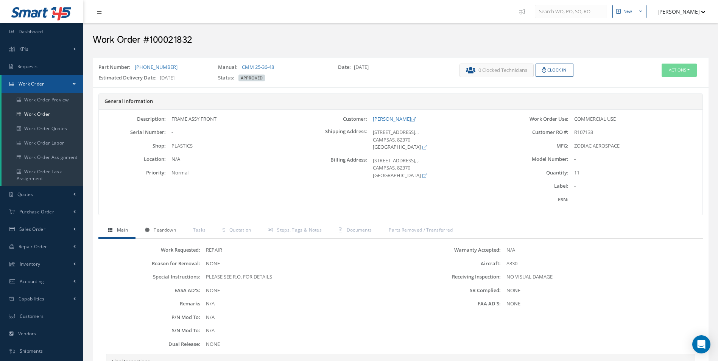
click at [163, 232] on span "Teardown" at bounding box center [165, 230] width 22 height 6
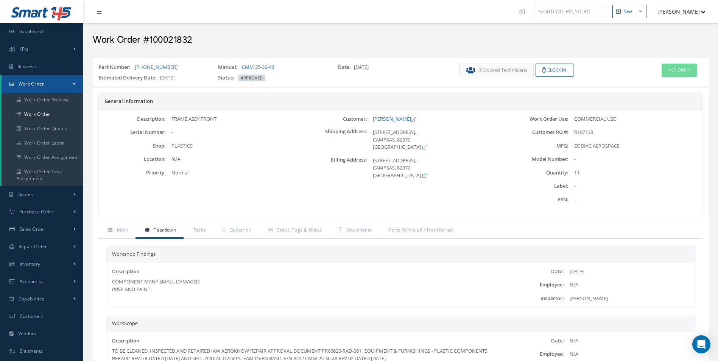
drag, startPoint x: 160, startPoint y: 298, endPoint x: 109, endPoint y: 282, distance: 53.6
click at [109, 282] on div "Description COMPONENT MANY SMALL DAMAGED PREP AND PAINT" at bounding box center [302, 284] width 392 height 33
copy div "COMPONENT MANY SMALL DAMAGED PREP AND PAINT"
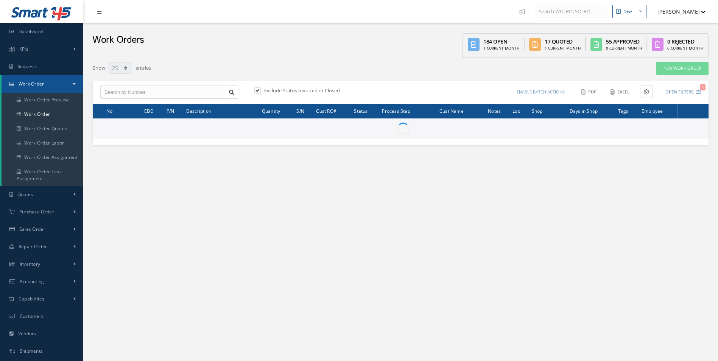
select select "25"
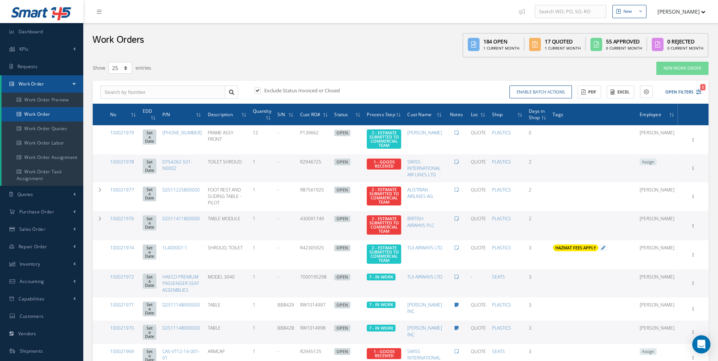
click at [50, 110] on link "Work Order" at bounding box center [43, 114] width 82 height 14
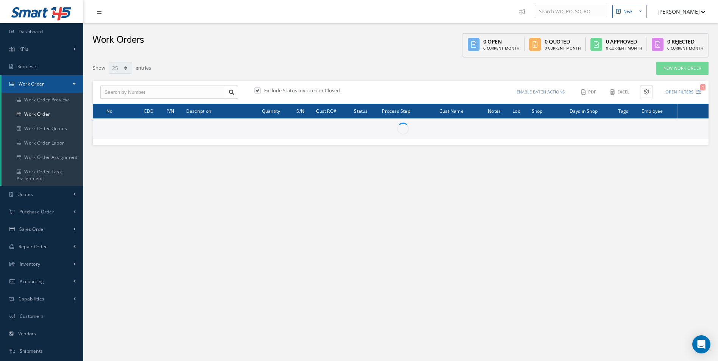
select select "25"
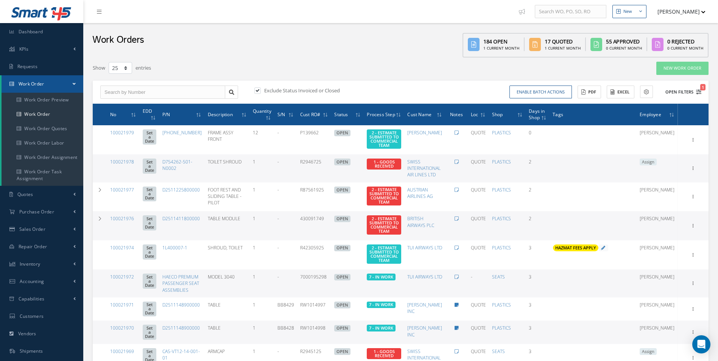
click at [699, 94] on icon "1" at bounding box center [698, 91] width 5 height 5
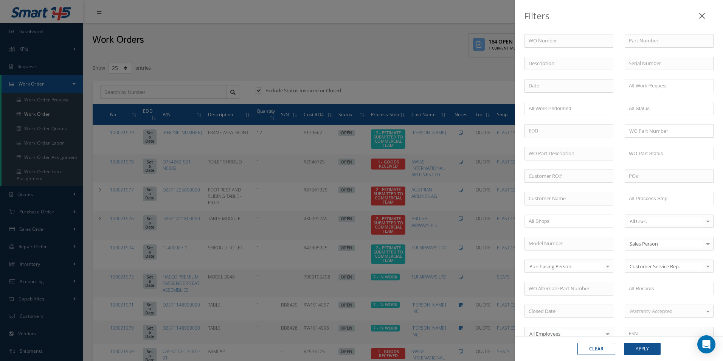
click at [665, 186] on div "WO Number Part Number Description Serial Number - BER CERTIFICATION FILE ONLY D…" at bounding box center [619, 258] width 201 height 448
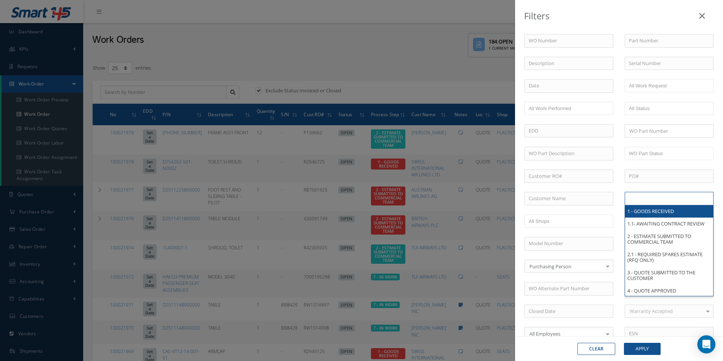
click at [663, 197] on input "text" at bounding box center [653, 198] width 48 height 9
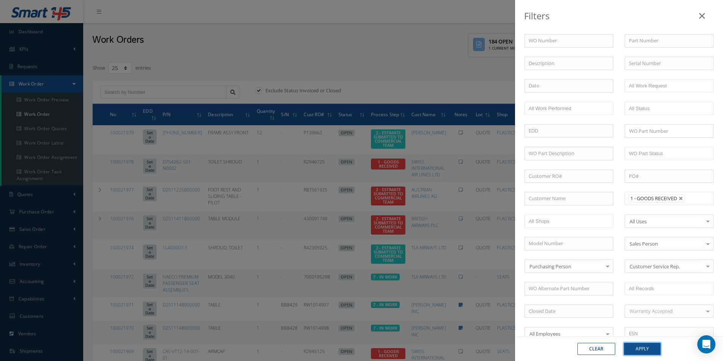
click at [648, 351] on button "Apply" at bounding box center [642, 349] width 37 height 12
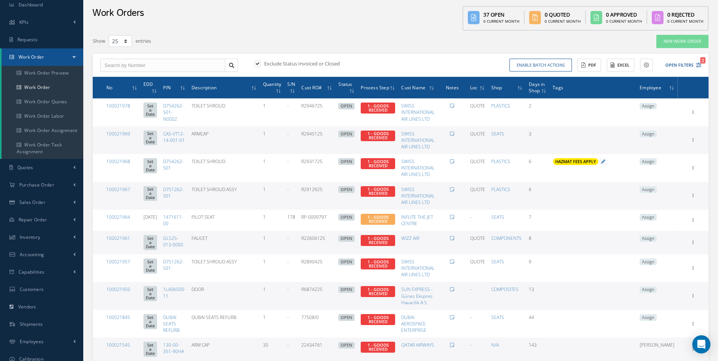
scroll to position [26, 0]
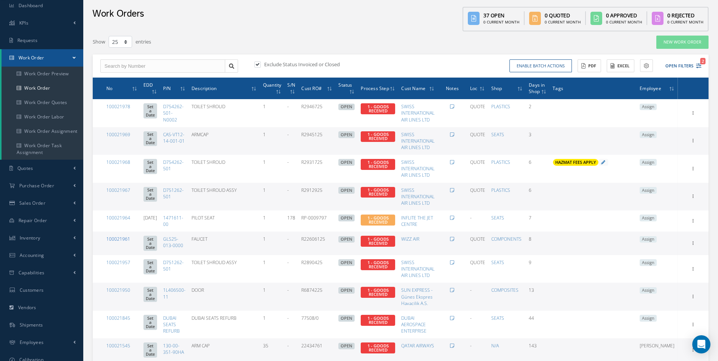
click at [118, 240] on link "100021961" at bounding box center [118, 239] width 24 height 6
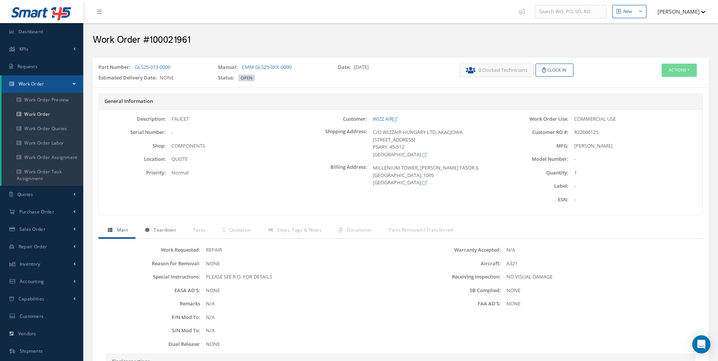
click at [183, 233] on link "Teardown" at bounding box center [159, 231] width 48 height 16
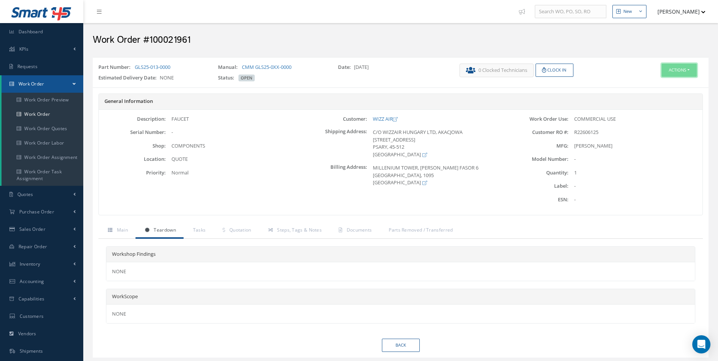
click at [683, 73] on button "Actions" at bounding box center [678, 70] width 35 height 13
click at [655, 83] on link "Edit" at bounding box center [667, 84] width 61 height 10
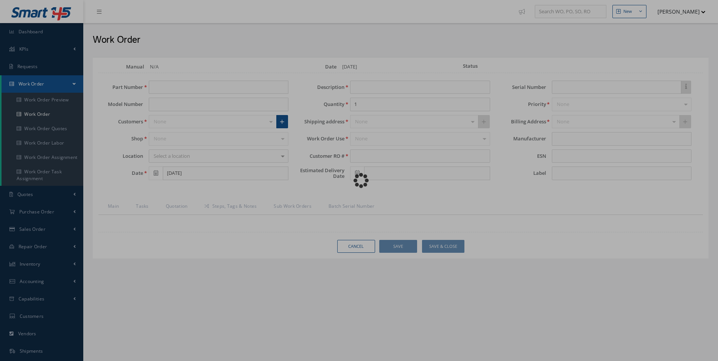
type input "GLS25-013-0000"
type input "[DATE]"
type input "FAUCET"
type input "R22606125"
type input "[PERSON_NAME]"
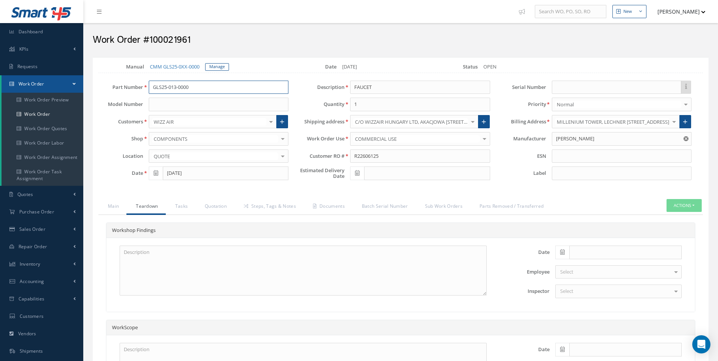
drag, startPoint x: 198, startPoint y: 87, endPoint x: 86, endPoint y: 92, distance: 112.1
click at [78, 94] on div "Smart 145 Dashboard KPIs Work Order Accounting Requests Work Order Work Order P…" at bounding box center [359, 239] width 718 height 478
click at [283, 209] on link "Steps, Tags & Notes" at bounding box center [268, 207] width 69 height 16
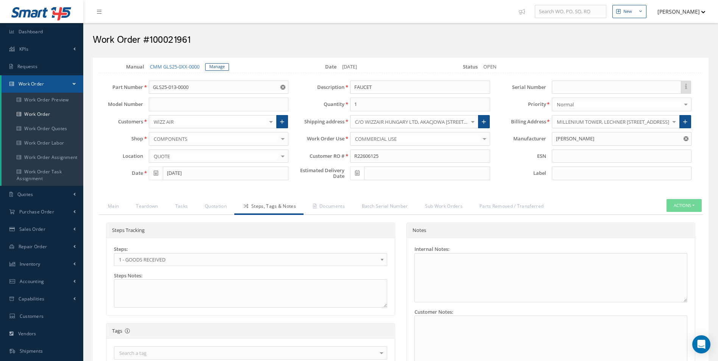
click at [145, 257] on span "1 - GOODS RECEIVED" at bounding box center [248, 259] width 258 height 9
click at [337, 206] on link "Documents" at bounding box center [327, 207] width 49 height 16
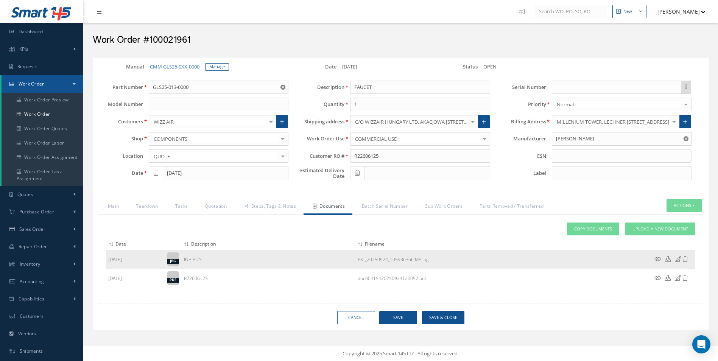
click at [659, 261] on icon at bounding box center [657, 259] width 6 height 6
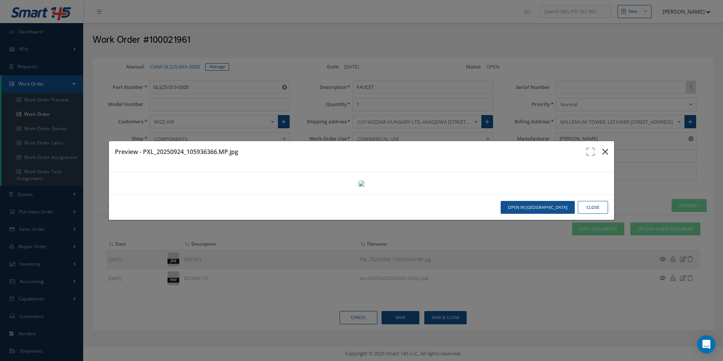
click at [603, 147] on icon "button" at bounding box center [606, 151] width 6 height 9
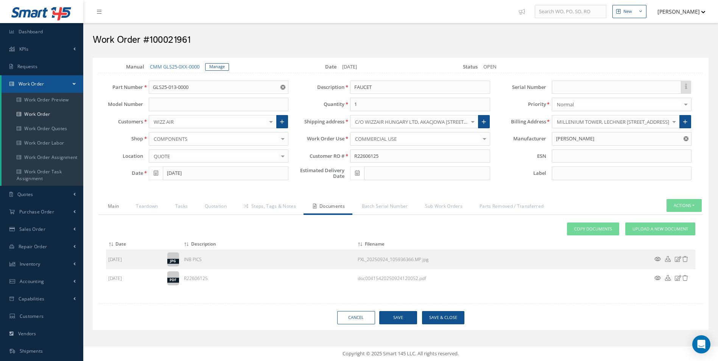
click at [103, 204] on link "Main" at bounding box center [112, 207] width 28 height 16
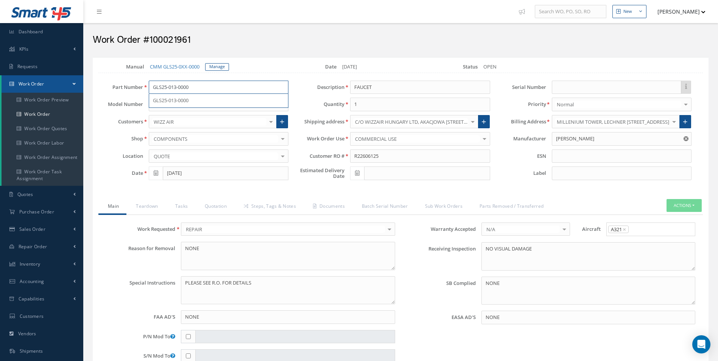
drag, startPoint x: 189, startPoint y: 86, endPoint x: 80, endPoint y: 86, distance: 108.6
click at [80, 86] on div "Smart 145 Dashboard KPIs Work Order Accounting Requests Work Order Work Order P…" at bounding box center [359, 314] width 718 height 629
click at [269, 202] on link "Steps, Tags & Notes" at bounding box center [268, 207] width 69 height 16
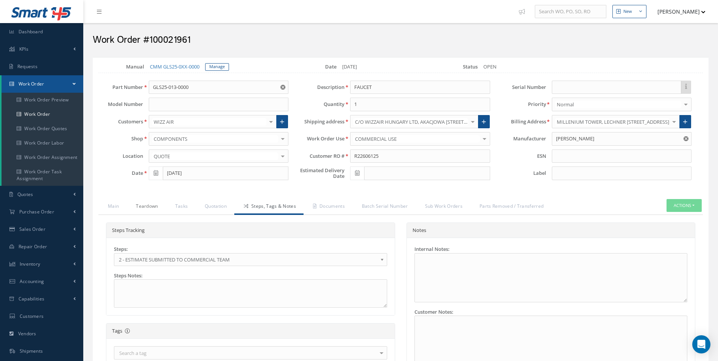
click at [147, 208] on link "Teardown" at bounding box center [145, 207] width 39 height 16
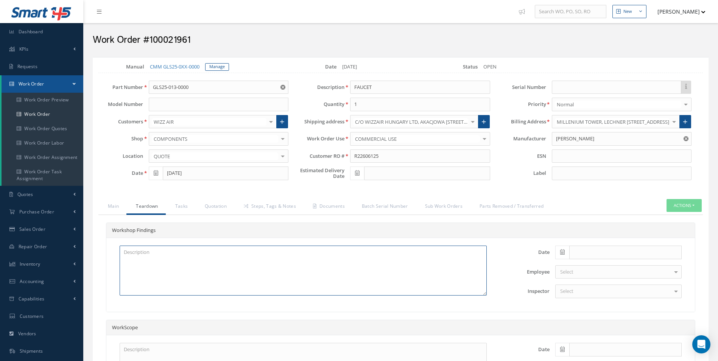
paste textarea "TO BE CLEANED INSPECTED"
type textarea "TO BE CLEANED INSPECTED"
drag, startPoint x: 295, startPoint y: 205, endPoint x: 284, endPoint y: 209, distance: 12.0
click at [295, 206] on link "Steps, Tags & Notes" at bounding box center [268, 207] width 69 height 16
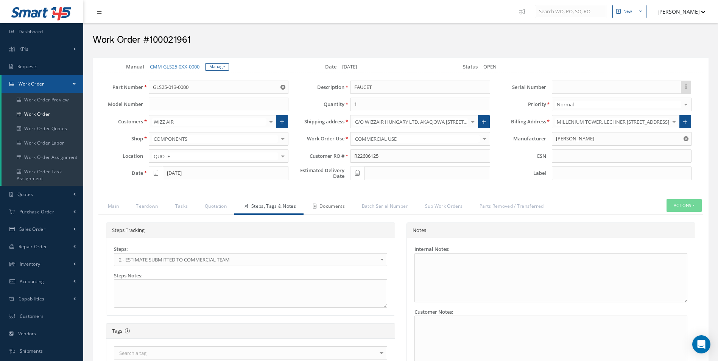
click at [325, 211] on link "Documents" at bounding box center [327, 207] width 49 height 16
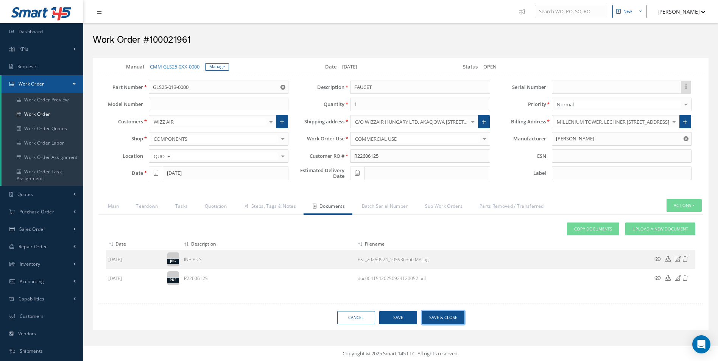
click at [454, 317] on button "Save & Close" at bounding box center [443, 317] width 42 height 13
type input "[PERSON_NAME]"
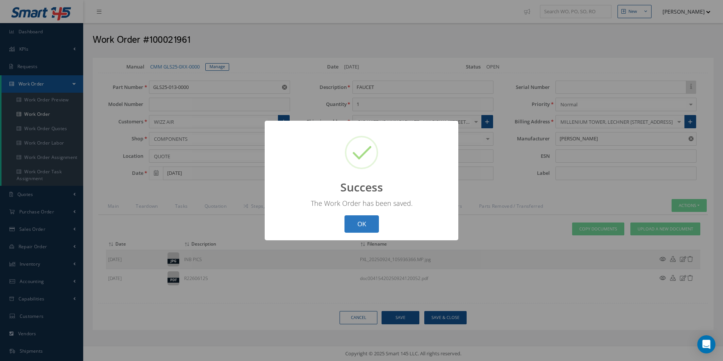
click at [350, 224] on button "OK" at bounding box center [362, 224] width 34 height 18
select select "25"
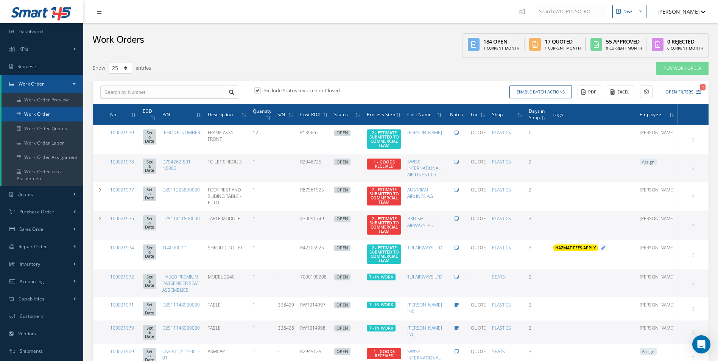
click at [53, 109] on link "Work Order" at bounding box center [43, 114] width 82 height 14
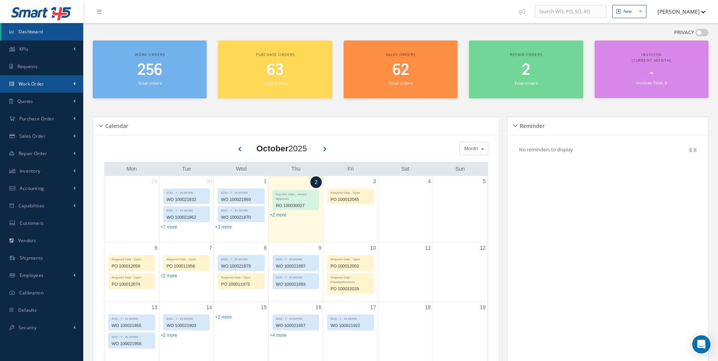
click at [37, 81] on span "Work Order" at bounding box center [32, 84] width 26 height 6
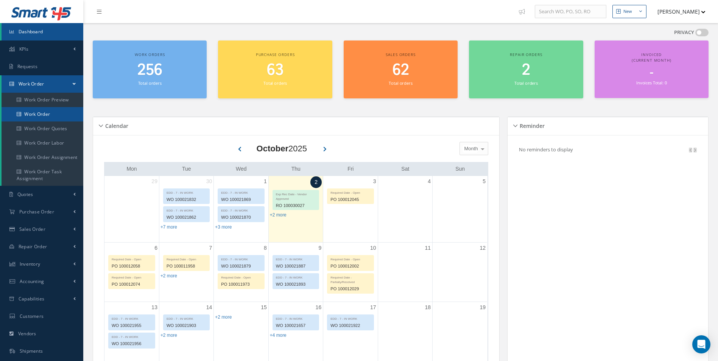
click at [41, 118] on link "Work Order" at bounding box center [43, 114] width 82 height 14
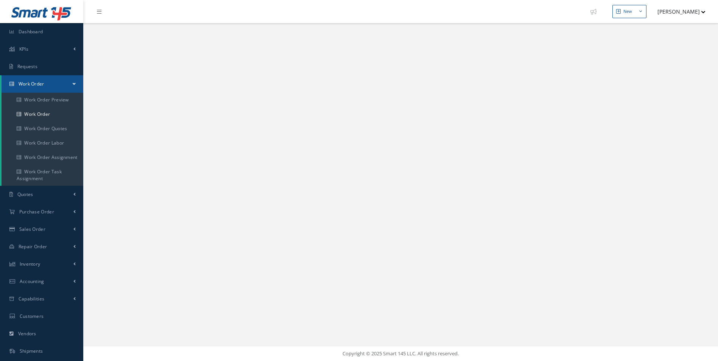
select select "25"
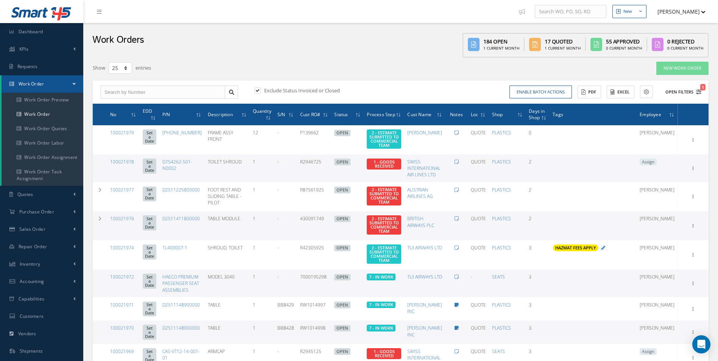
click at [700, 91] on icon "1" at bounding box center [698, 91] width 5 height 5
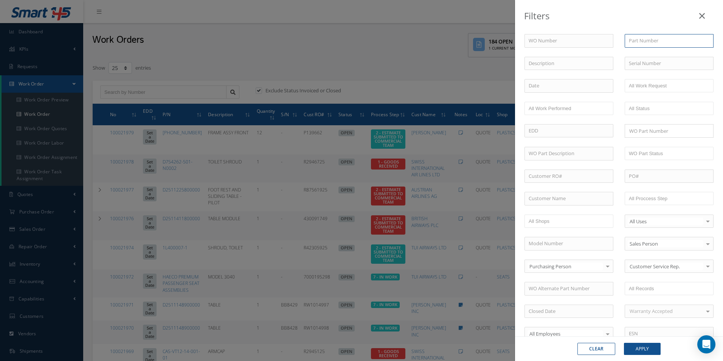
click at [643, 44] on input "text" at bounding box center [669, 41] width 89 height 14
paste input "GLS25-013-0000"
type input "GLS25-013-0000"
click at [644, 348] on button "Apply" at bounding box center [642, 349] width 37 height 12
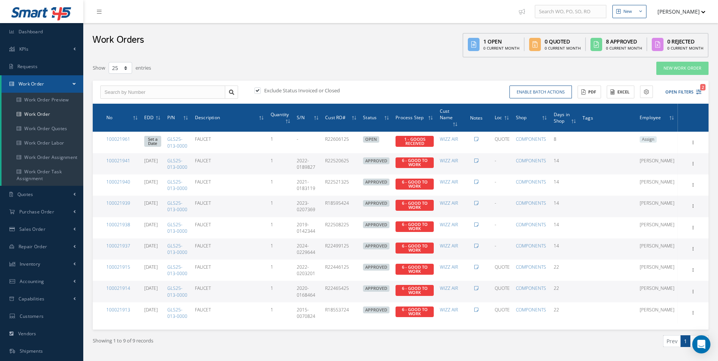
click at [261, 91] on label at bounding box center [261, 90] width 2 height 7
click at [259, 91] on input "checkbox" at bounding box center [256, 91] width 5 height 5
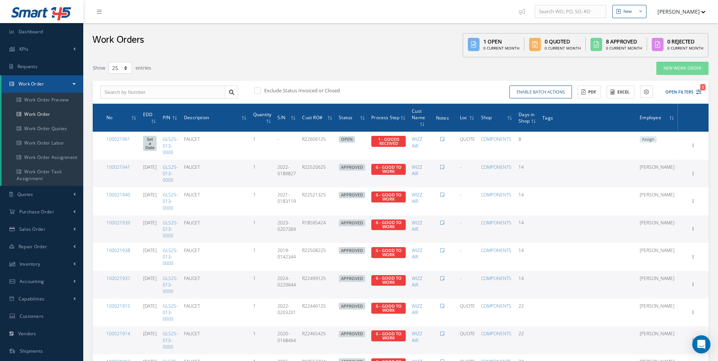
click at [261, 90] on label at bounding box center [261, 90] width 2 height 7
click at [259, 90] on input "checkbox" at bounding box center [256, 91] width 5 height 5
checkbox input "true"
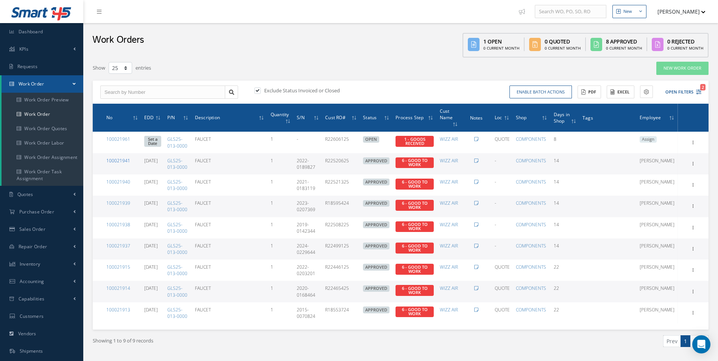
click at [113, 157] on link "100021941" at bounding box center [118, 160] width 24 height 6
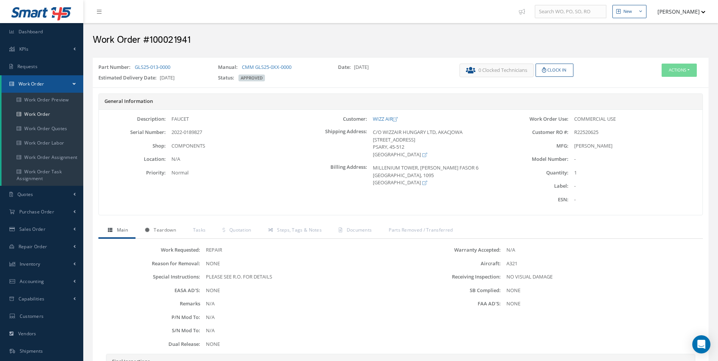
click at [161, 232] on span "Teardown" at bounding box center [165, 230] width 22 height 6
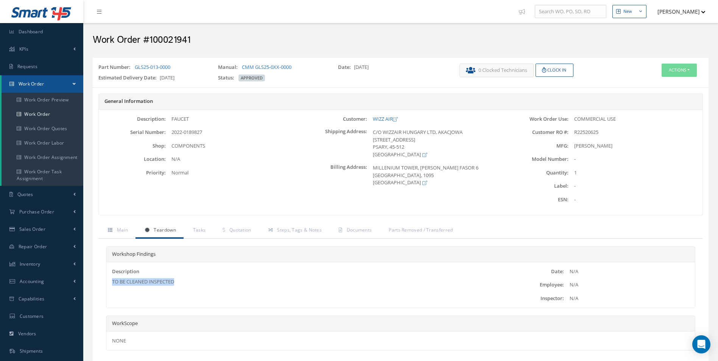
drag, startPoint x: 220, startPoint y: 283, endPoint x: 109, endPoint y: 286, distance: 110.9
click at [109, 286] on div "Description TO BE CLEANED INSPECTED" at bounding box center [302, 284] width 392 height 33
drag, startPoint x: 109, startPoint y: 286, endPoint x: 125, endPoint y: 282, distance: 16.9
copy div "TO BE CLEANED INSPECTED"
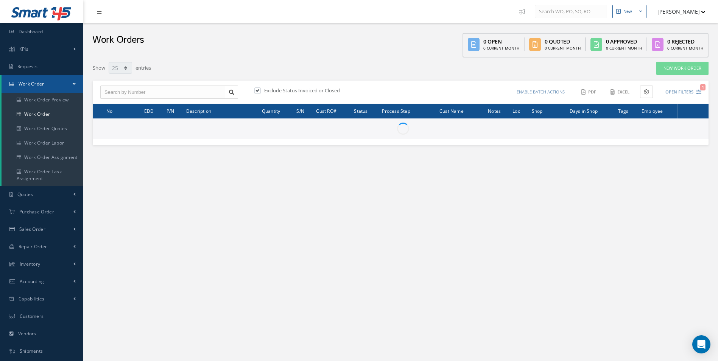
select select "25"
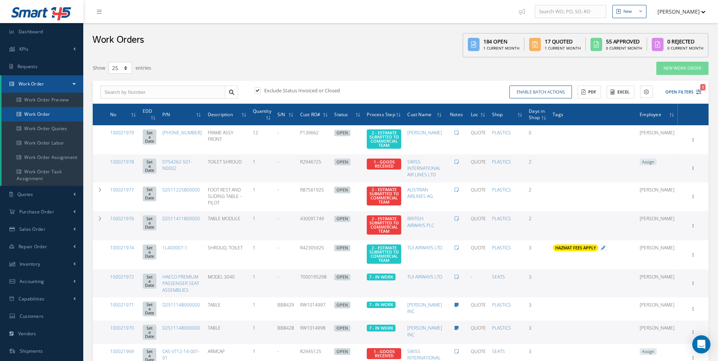
click at [31, 110] on link "Work Order" at bounding box center [43, 114] width 82 height 14
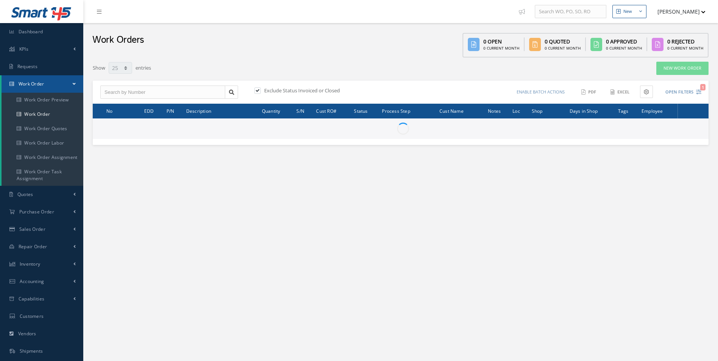
select select "25"
